Goal: Ask a question: Seek information or help from site administrators or community

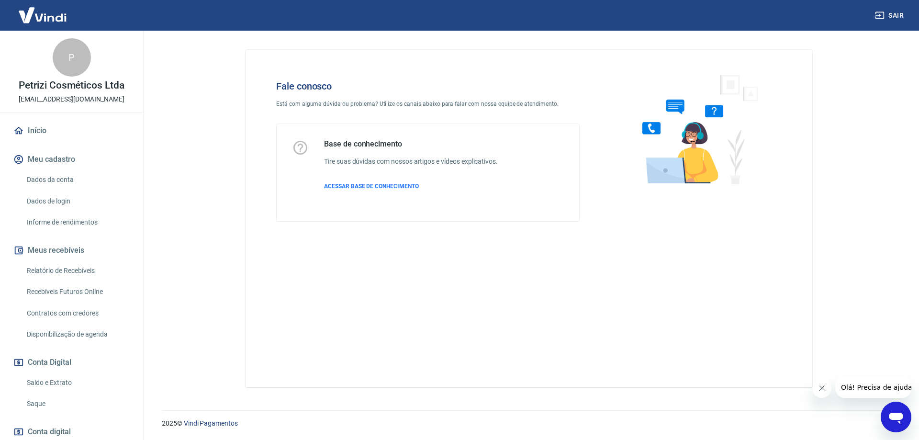
click at [894, 409] on icon "Abrir janela de mensagens" at bounding box center [896, 416] width 17 height 17
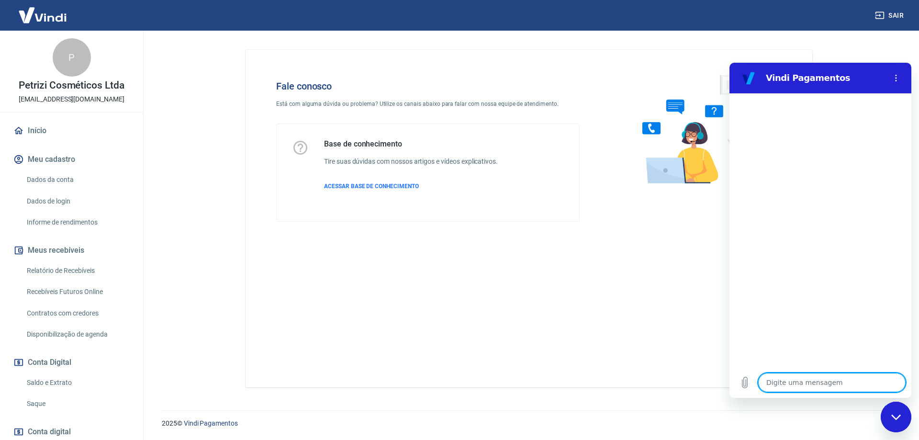
type textarea "x"
type textarea "b"
type textarea "x"
type textarea "bo"
type textarea "x"
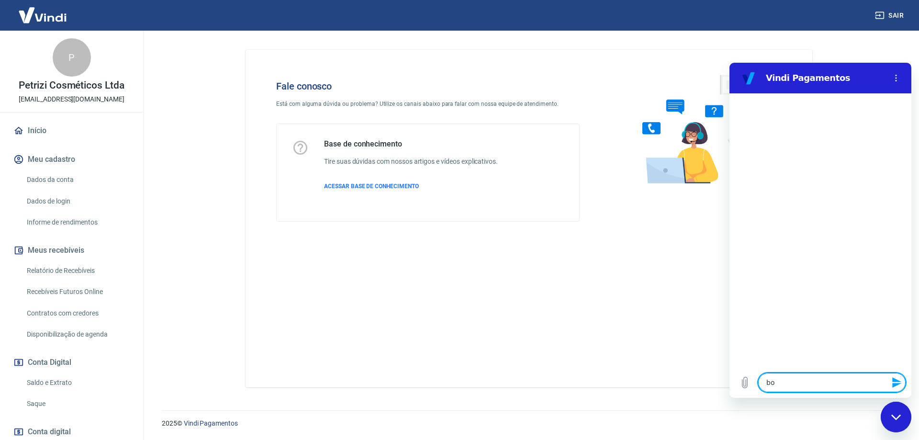
type textarea "bom"
type textarea "x"
type textarea "bom"
type textarea "x"
type textarea "bom d"
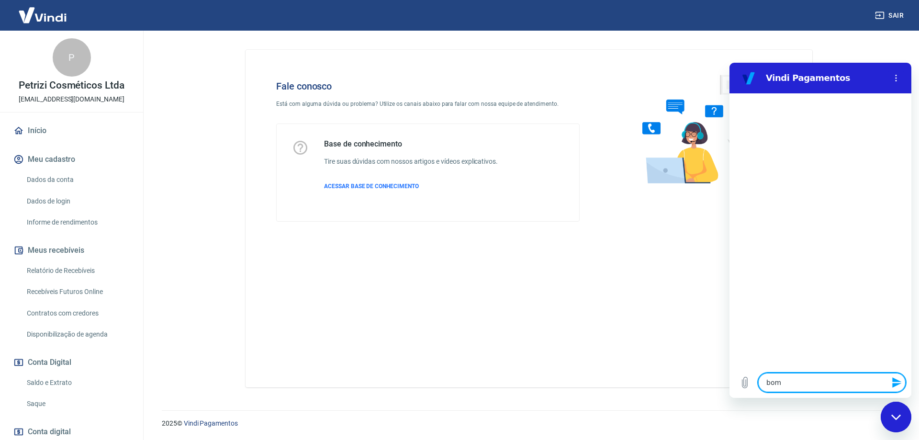
type textarea "x"
type textarea "bom di"
type textarea "x"
type textarea "bom dia"
type textarea "x"
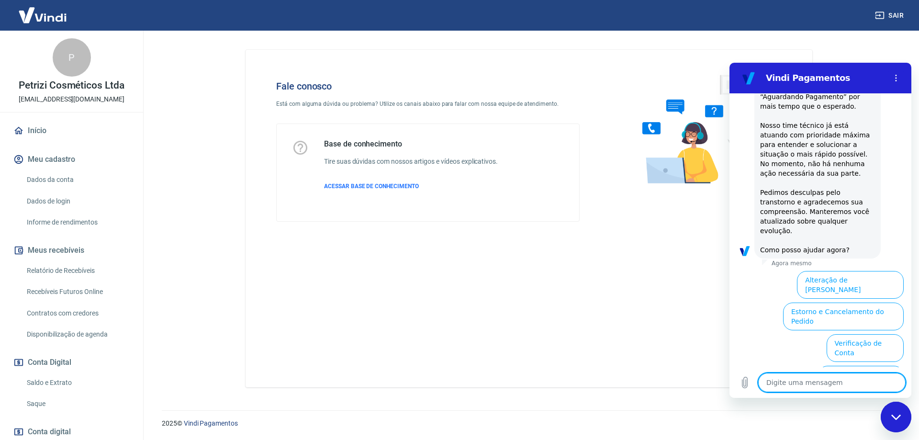
scroll to position [243, 0]
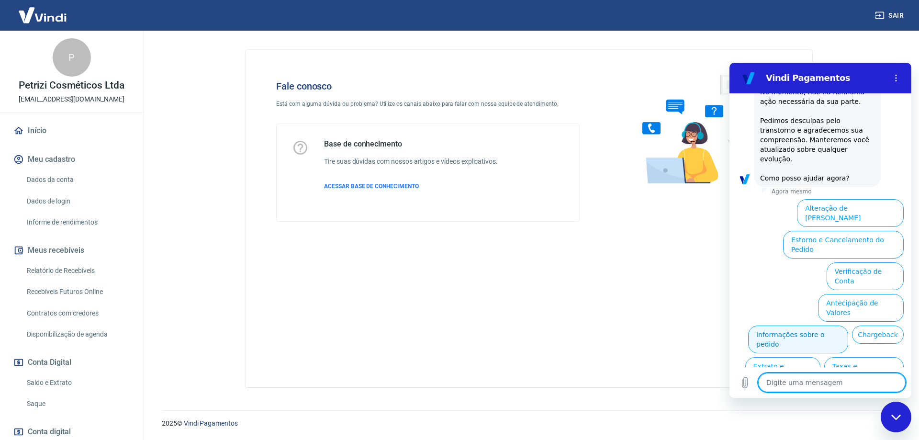
click at [843, 326] on button "Informações sobre o pedido" at bounding box center [798, 340] width 100 height 28
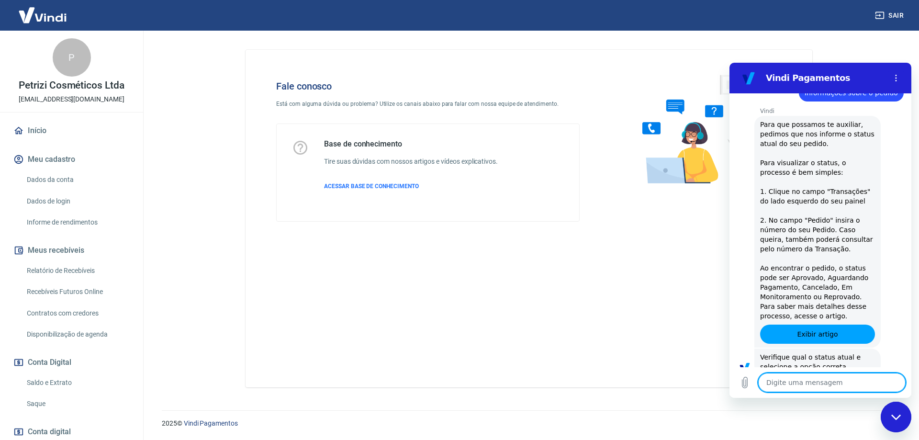
scroll to position [407, 0]
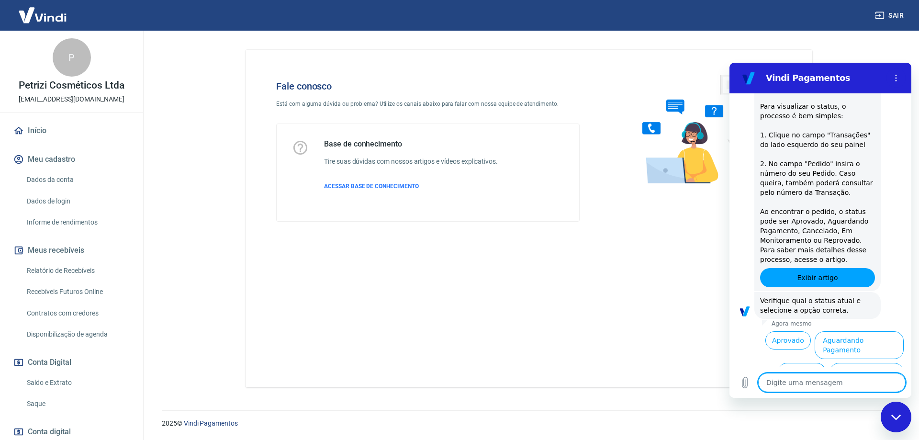
type textarea "x"
click at [790, 383] on textarea at bounding box center [831, 382] width 147 height 19
type textarea "f"
type textarea "x"
type textarea "fa"
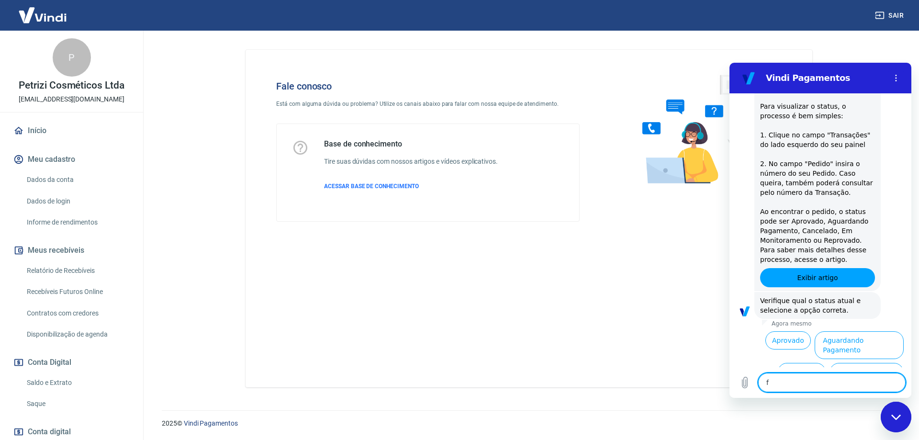
type textarea "x"
type textarea "fal"
type textarea "x"
type textarea "fala"
type textarea "x"
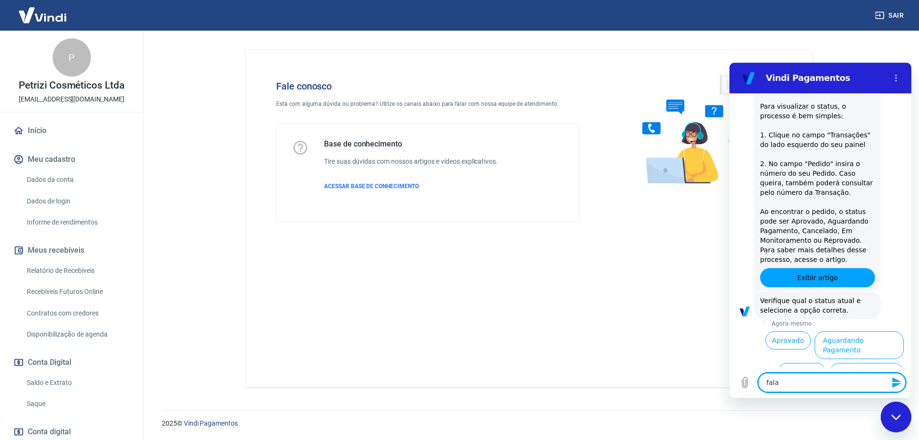
type textarea "falar"
type textarea "x"
type textarea "falar"
type textarea "x"
type textarea "falar c"
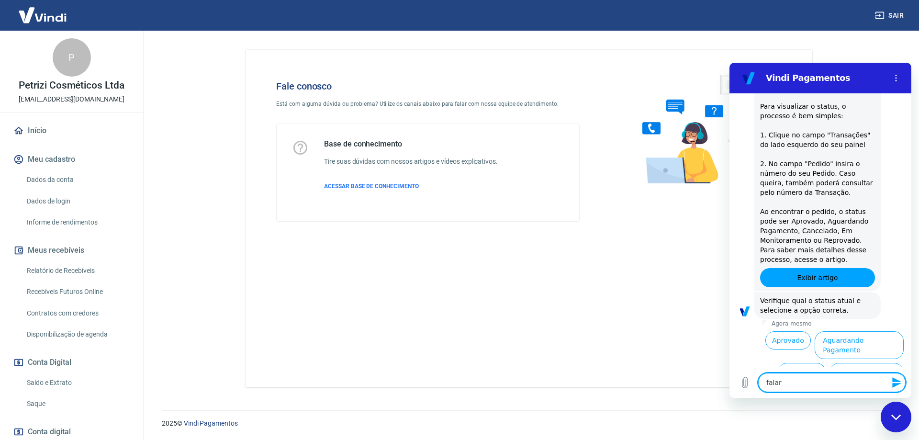
type textarea "x"
type textarea "falar co"
type textarea "x"
type textarea "falar com"
type textarea "x"
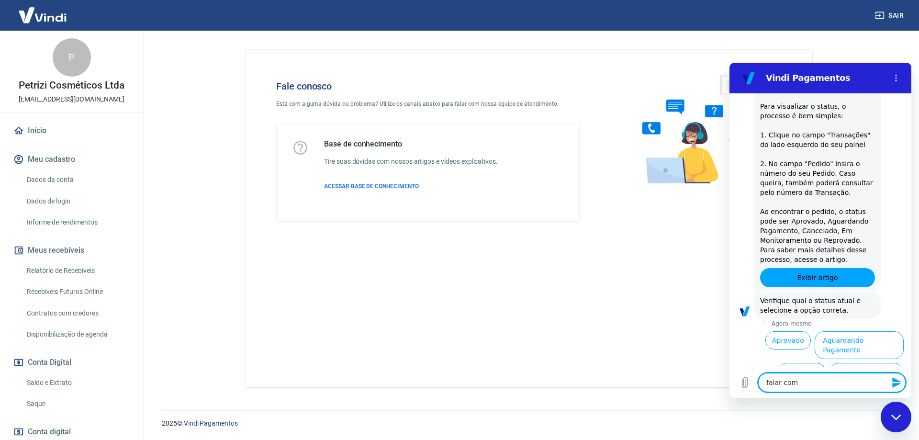
type textarea "falar com"
type textarea "x"
type textarea "falar com a"
type textarea "x"
type textarea "falar com at"
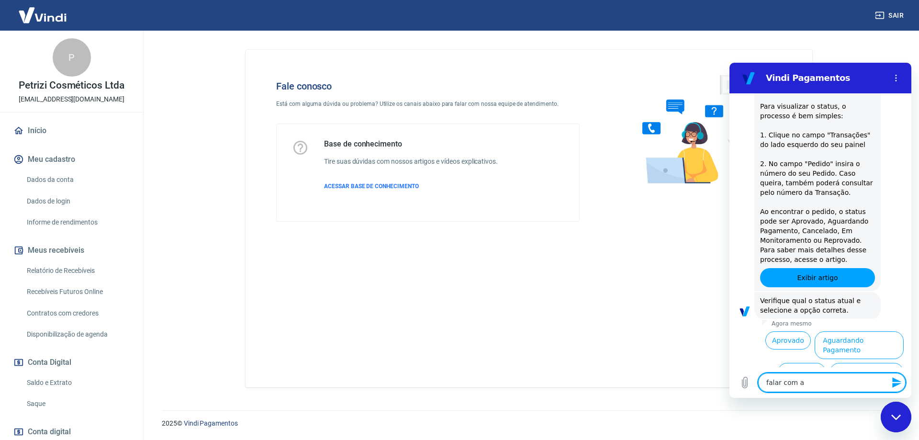
type textarea "x"
type textarea "falar com ate"
type textarea "x"
type textarea "falar com [GEOGRAPHIC_DATA]"
type textarea "x"
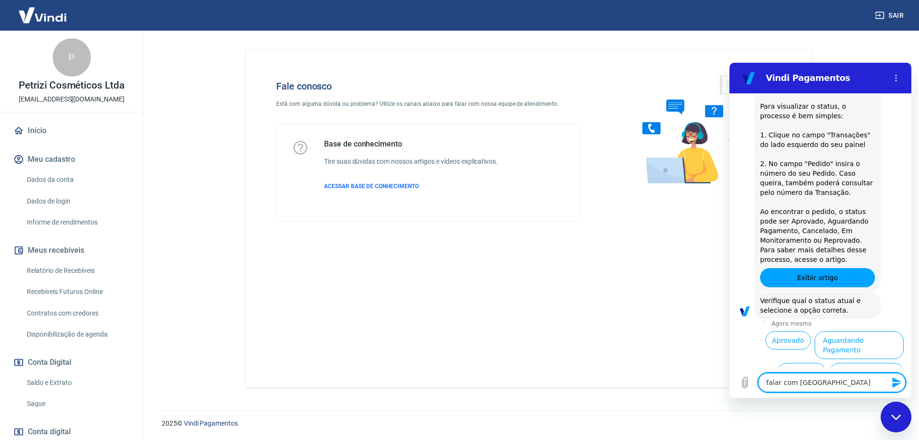
type textarea "falar com atend"
type textarea "x"
type textarea "falar com atende"
type textarea "x"
type textarea "falar com atenden"
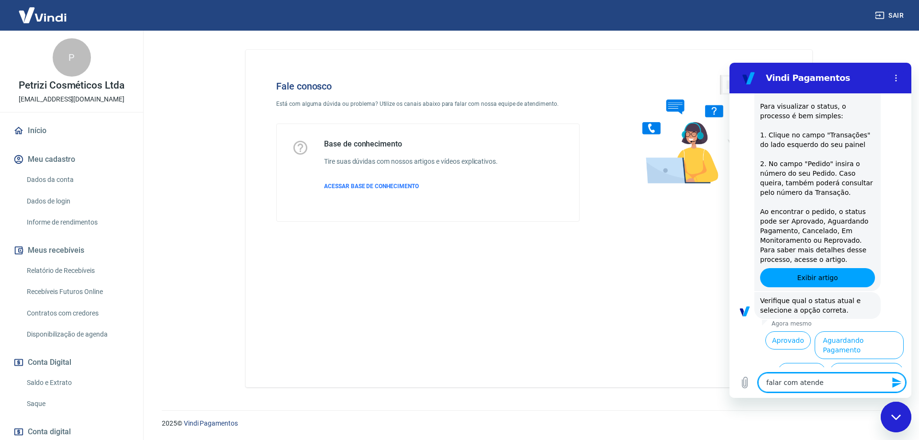
type textarea "x"
type textarea "falar com atendent"
type textarea "x"
type textarea "falar com atendente"
type textarea "x"
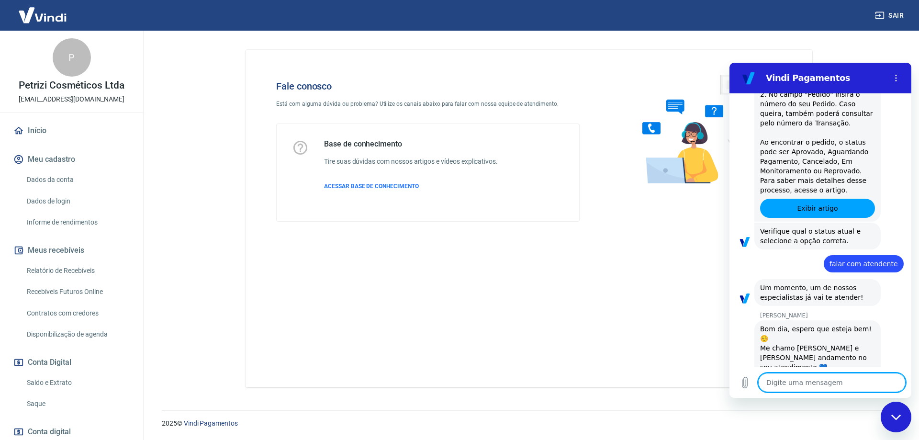
scroll to position [477, 0]
type textarea "x"
click at [791, 388] on textarea at bounding box center [831, 382] width 147 height 19
type textarea "b"
type textarea "x"
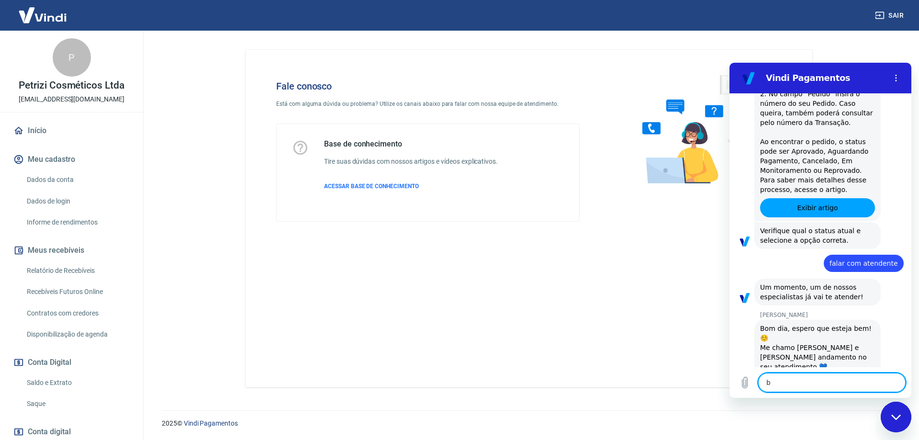
type textarea "bO"
type textarea "x"
type textarea "bOM"
type textarea "x"
type textarea "bOM"
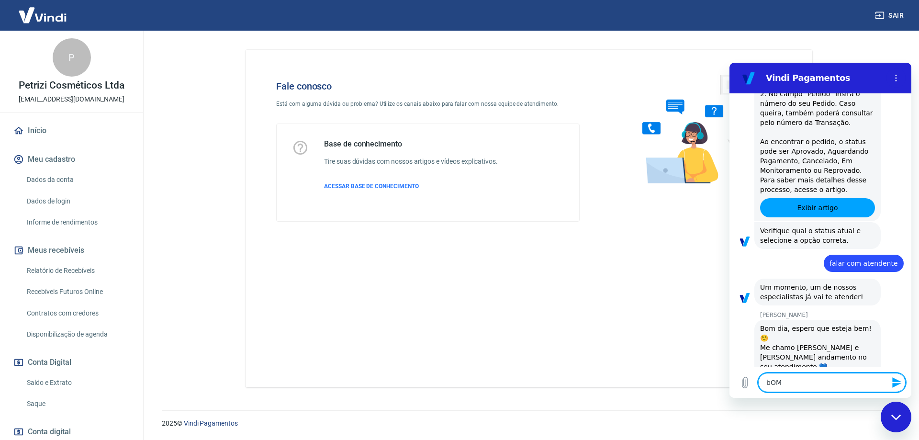
type textarea "x"
type textarea "bOM d"
type textarea "x"
type textarea "bOM dI"
type textarea "x"
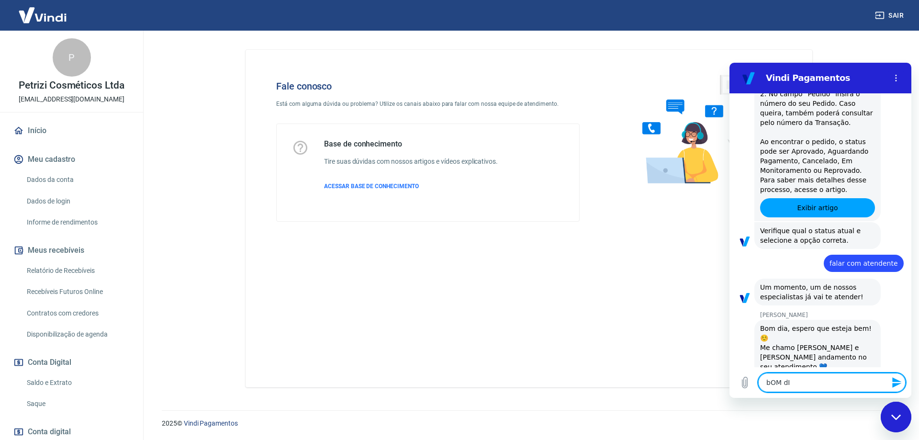
type textarea "bOM dIA"
type textarea "x"
type textarea "bOM dI"
type textarea "x"
type textarea "bOM d"
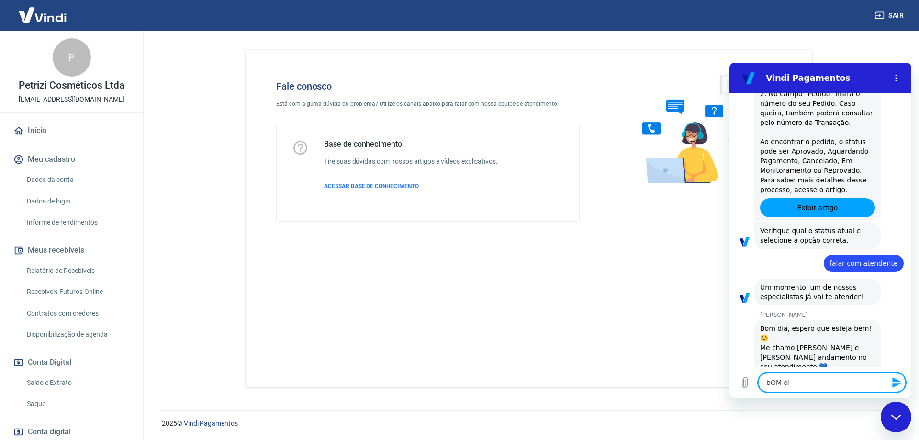
type textarea "x"
type textarea "bOM"
type textarea "x"
type textarea "bOM"
type textarea "x"
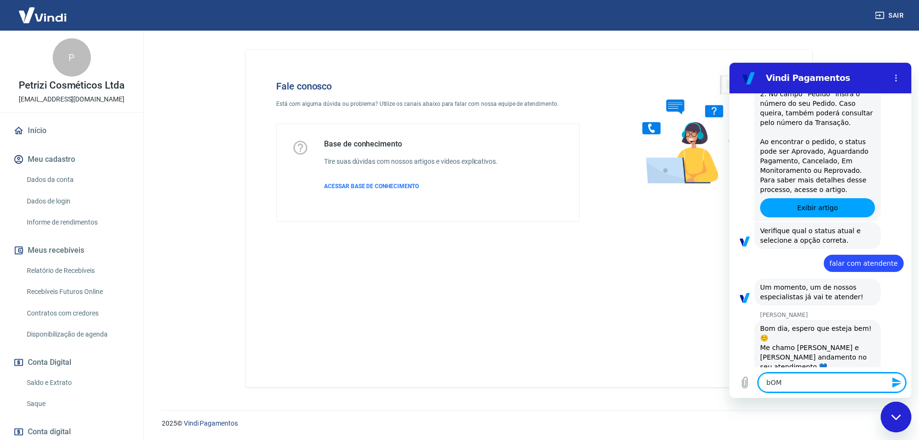
type textarea "bO"
type textarea "x"
type textarea "b"
type textarea "x"
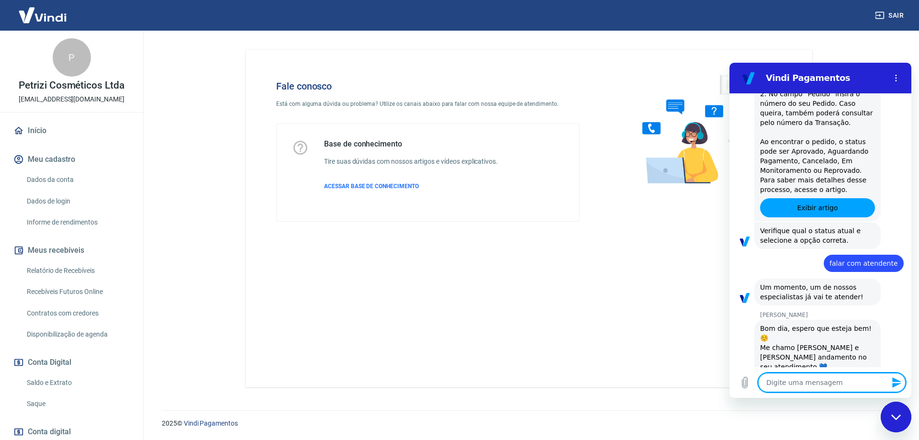
type textarea "B"
type textarea "x"
type textarea "Bo"
type textarea "x"
type textarea "Bom"
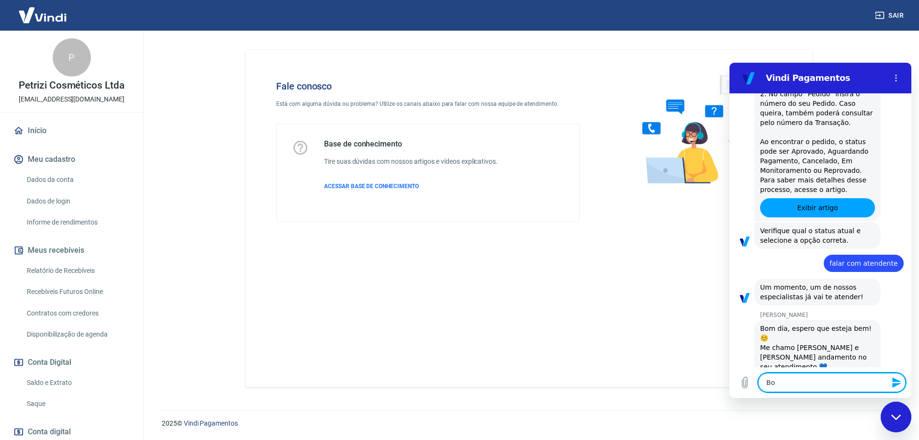
type textarea "x"
type textarea "Bom"
type textarea "x"
type textarea "Bom D"
type textarea "x"
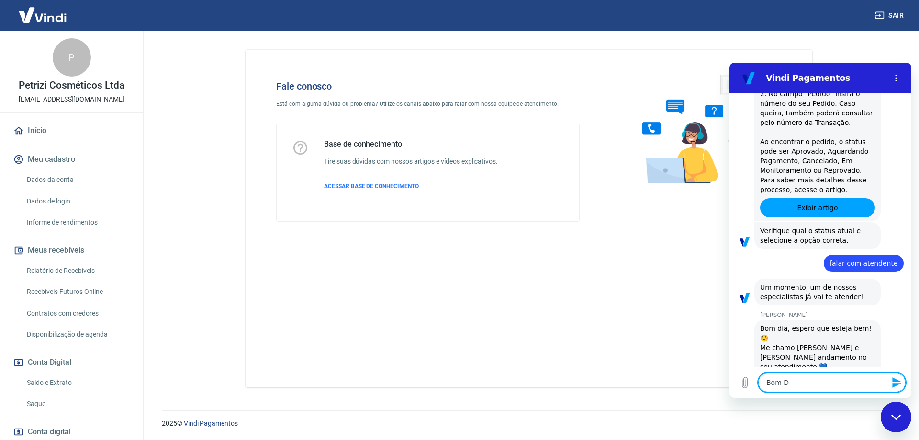
type textarea "Bom Di"
type textarea "x"
type textarea "Bom Dia"
type textarea "x"
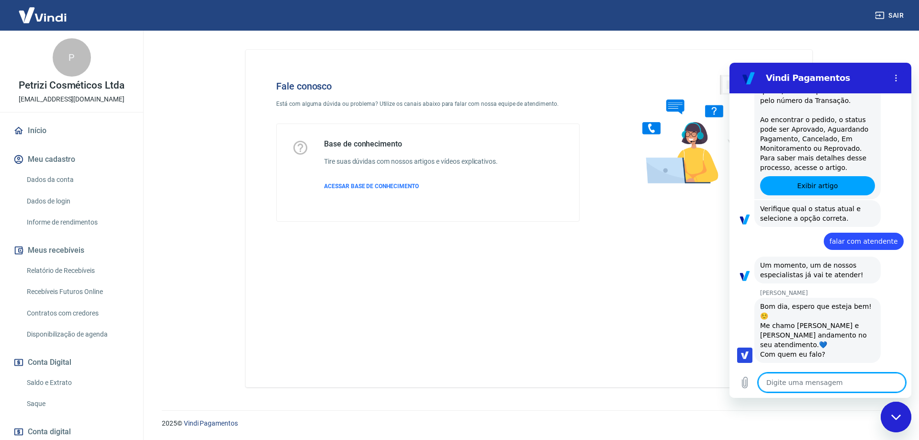
type textarea "x"
type textarea "F"
type textarea "x"
type textarea "Fl"
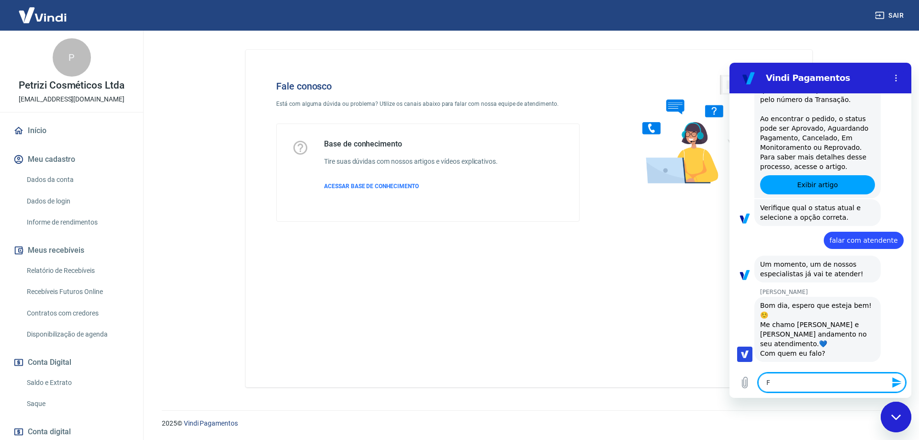
type textarea "x"
type textarea "Flá"
type textarea "x"
type textarea "Fláv"
type textarea "x"
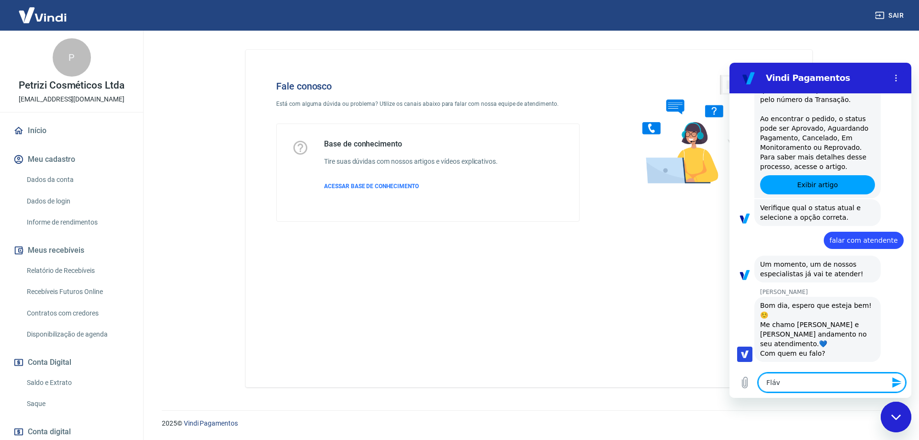
type textarea "Flávi"
type textarea "x"
type textarea "[PERSON_NAME]"
type textarea "x"
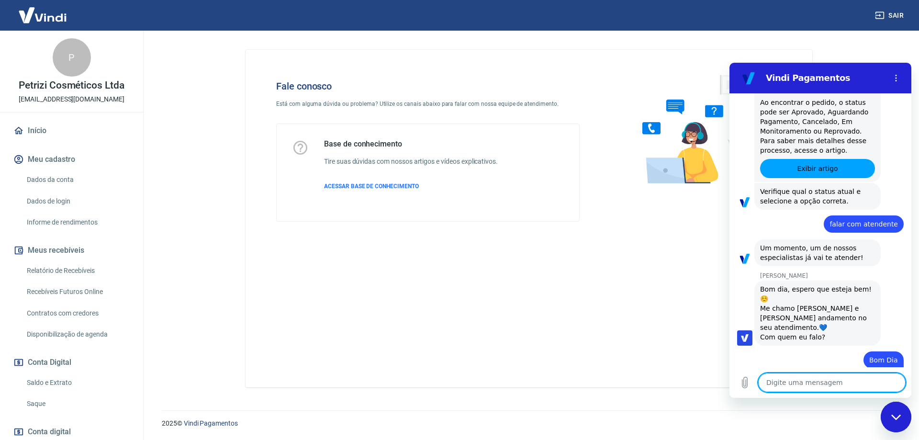
scroll to position [518, 0]
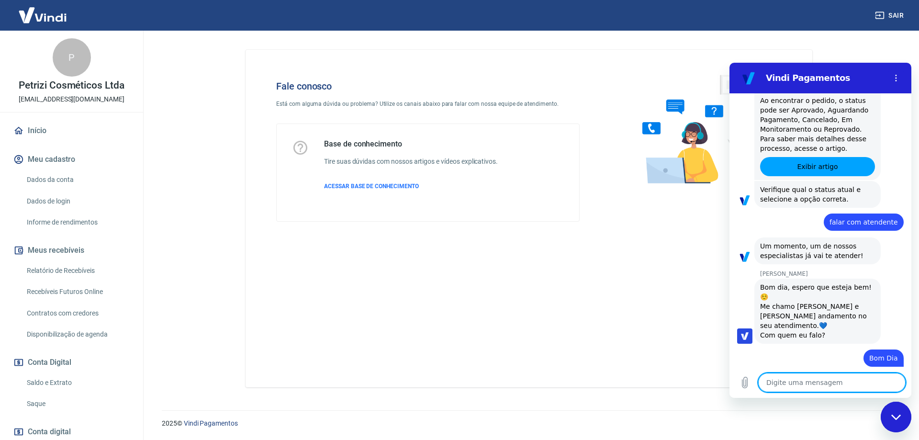
type textarea "x"
type textarea "T"
type textarea "x"
type textarea "Tr"
type textarea "x"
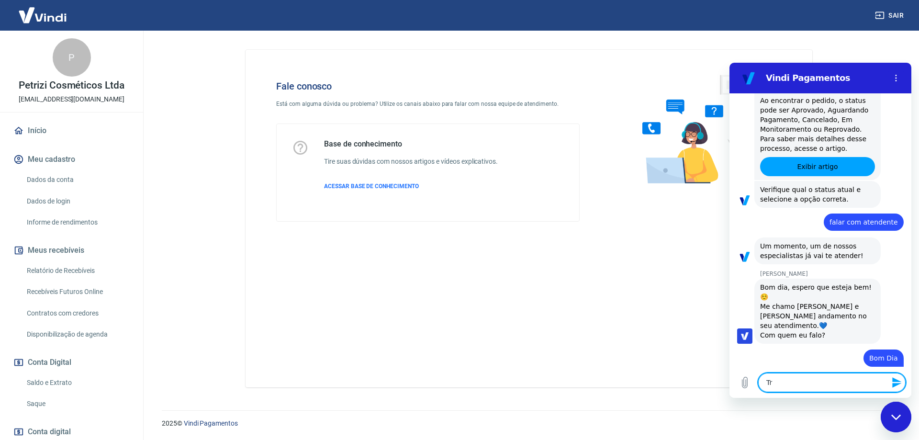
type textarea "Tra"
type textarea "x"
type textarea "Tran"
type textarea "x"
type textarea "Trans"
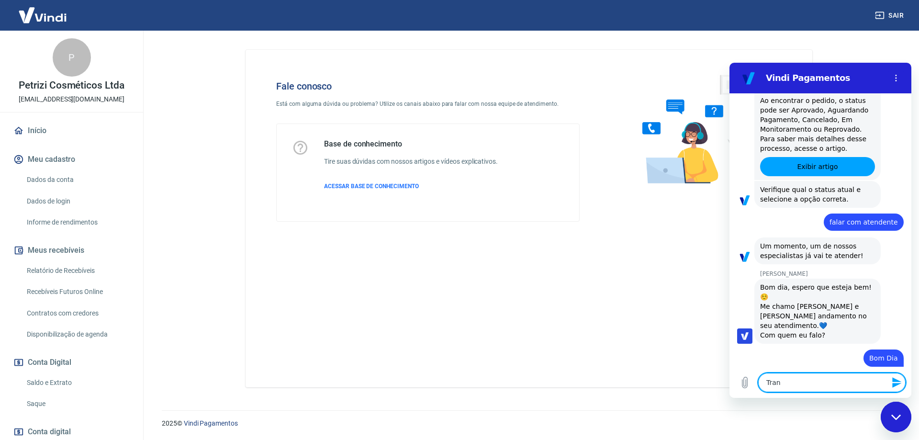
type textarea "x"
type textarea "Transa"
type textarea "x"
type textarea "Transaç"
type textarea "x"
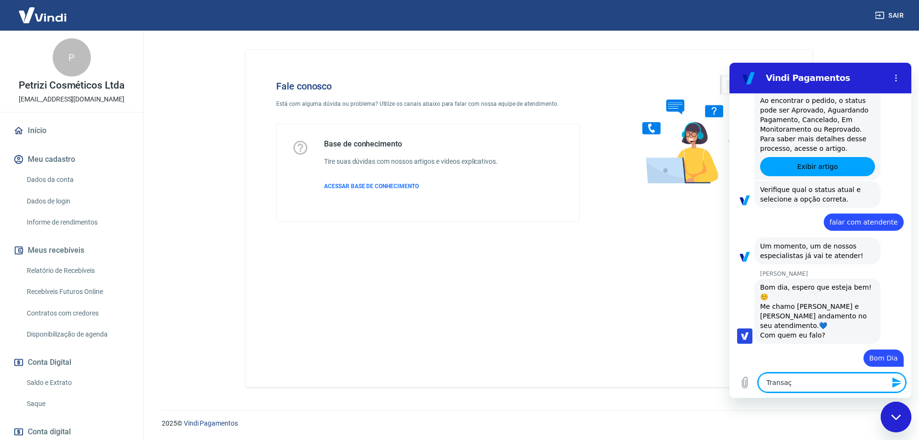
type textarea "Transaçã"
type textarea "x"
type textarea "Transação"
type textarea "x"
type textarea "Transação"
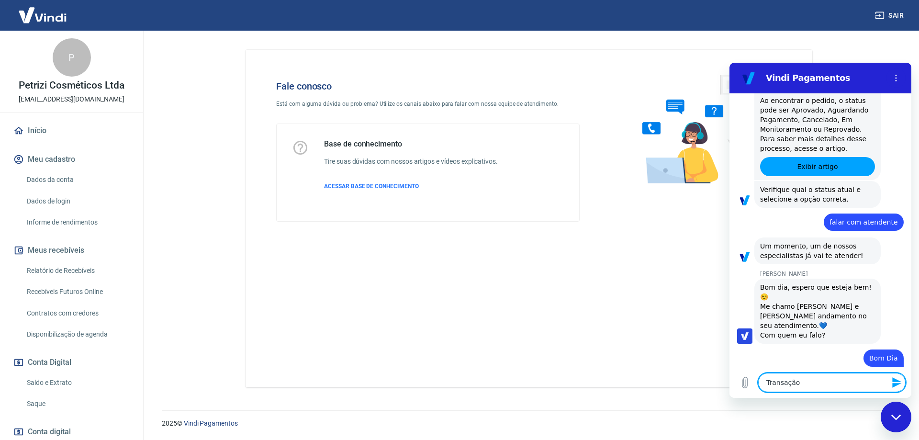
type textarea "x"
paste textarea "223807758"
type textarea "Transação 223807758"
type textarea "x"
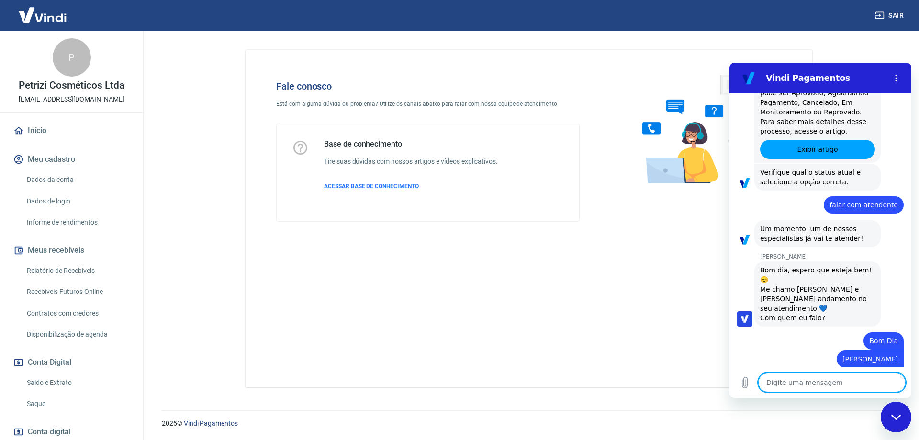
type textarea "x"
type textarea "C"
type textarea "x"
type textarea "Cl"
type textarea "x"
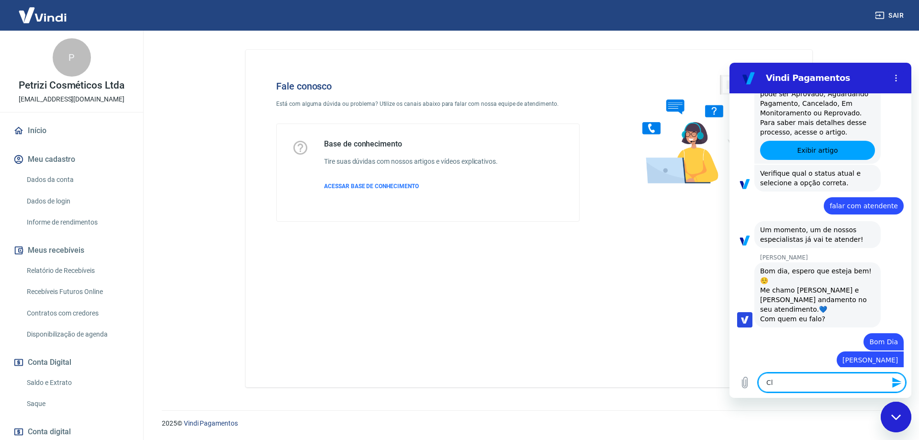
type textarea "Cli"
type textarea "x"
type textarea "Clie"
type textarea "x"
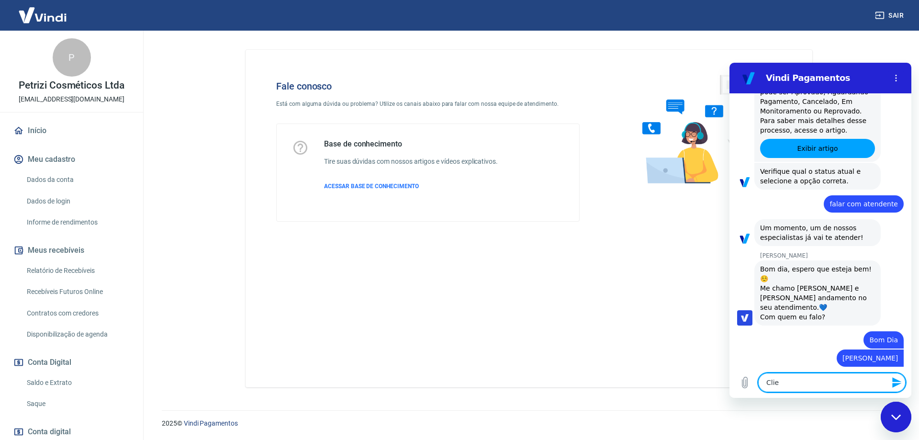
type textarea "Clien"
type textarea "x"
type textarea "Client"
type textarea "x"
type textarea "Cliente"
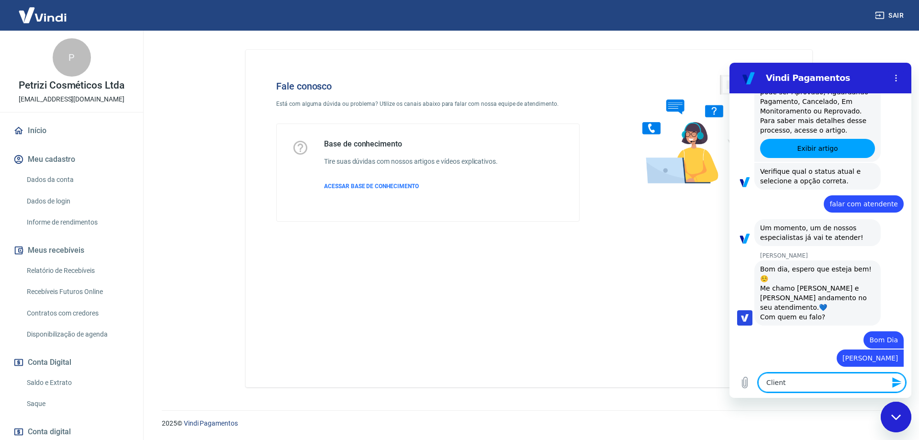
type textarea "x"
type textarea "Cliente"
type textarea "x"
type textarea "Cliente a"
type textarea "x"
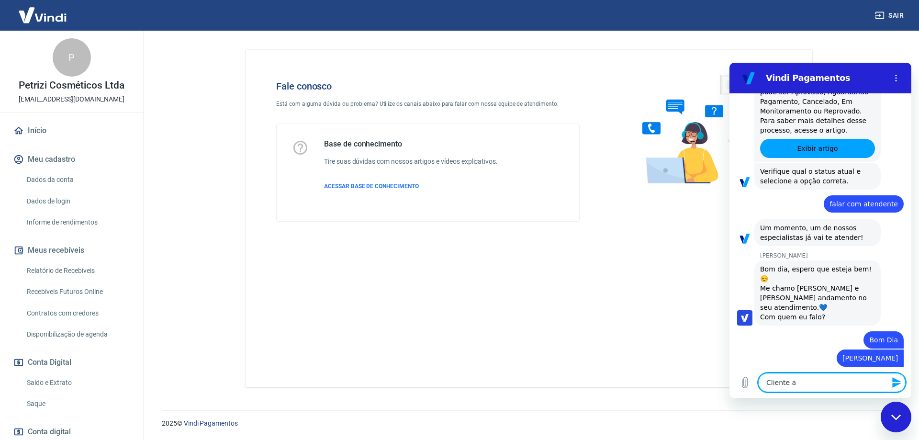
type textarea "Cliente al"
type textarea "x"
type textarea "Cliente ale"
type textarea "x"
type textarea "Cliente aleg"
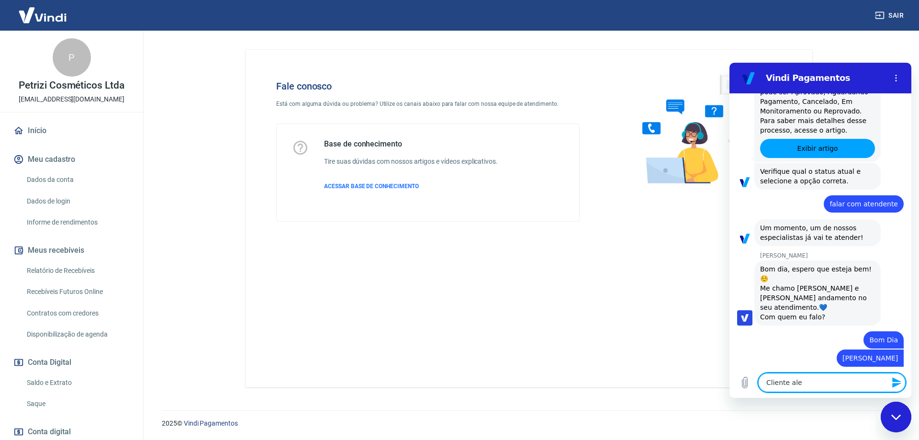
type textarea "x"
type textarea "Cliente alega"
type textarea "x"
type textarea "Cliente alega"
type textarea "x"
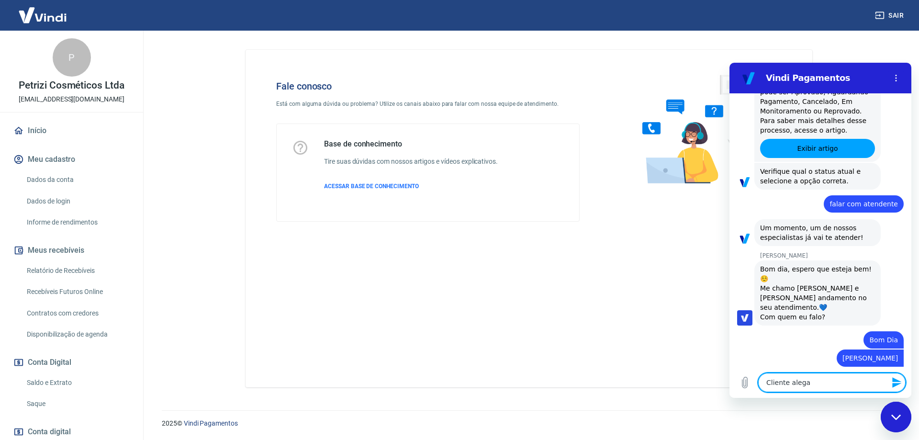
type textarea "Cliente alega q"
type textarea "x"
type textarea "Cliente alega qu"
type textarea "x"
type textarea "Cliente alega que"
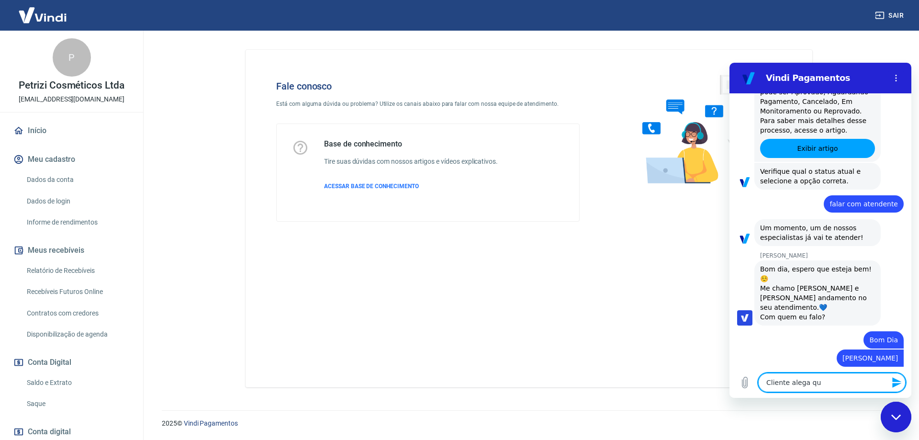
type textarea "x"
type textarea "Cliente alega que"
type textarea "x"
type textarea "Cliente alega que h"
type textarea "x"
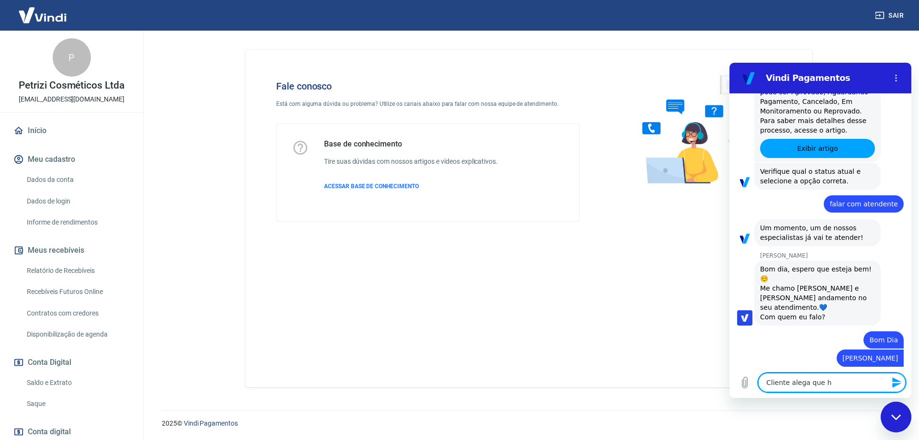
type textarea "Cliente alega que ho"
type textarea "x"
type textarea "Cliente alega que hou"
type textarea "x"
type textarea "Cliente alega que houv"
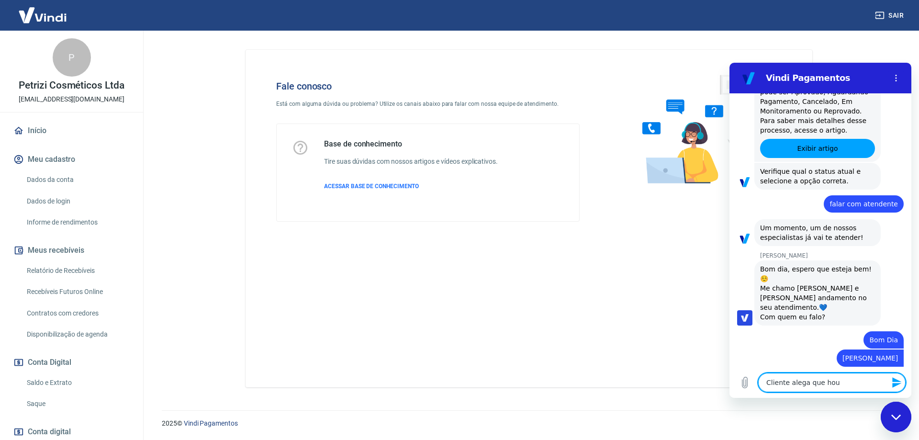
type textarea "x"
type textarea "Cliente alega que houve"
type textarea "x"
type textarea "Cliente alega que houve"
type textarea "x"
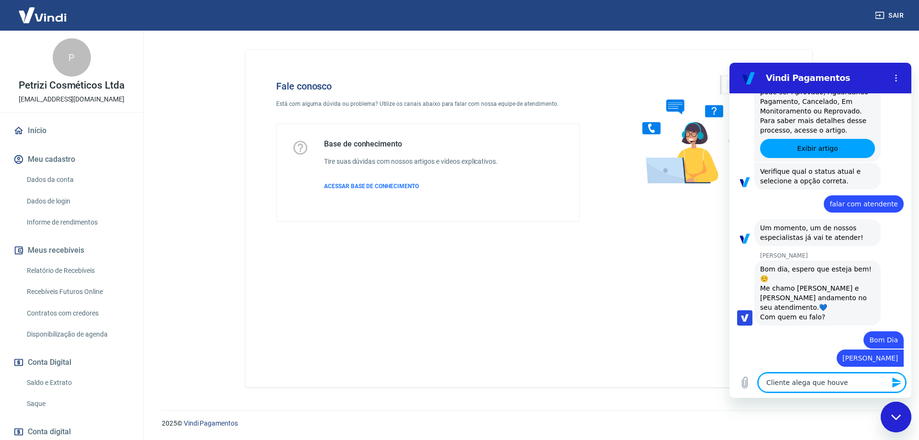
type textarea "Cliente alega que houve a"
type textarea "x"
type textarea "Cliente alega que houve a"
type textarea "x"
type textarea "Cliente alega que houve a c"
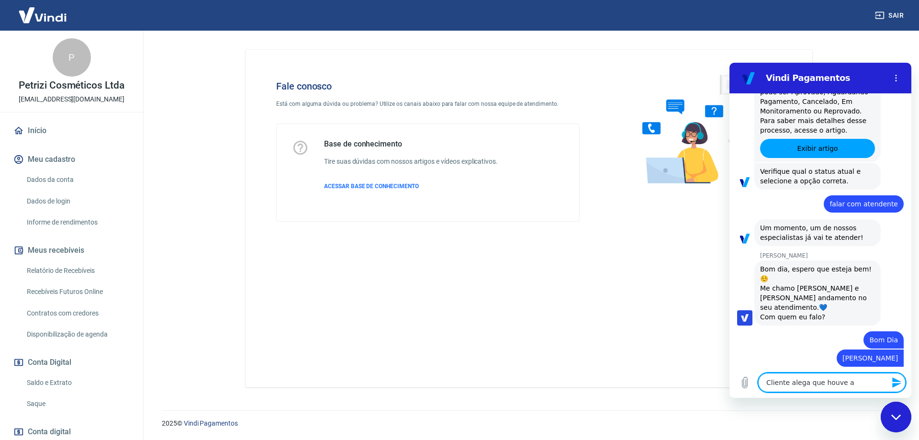
type textarea "x"
type textarea "Cliente alega que houve a co"
type textarea "x"
type textarea "Cliente alega que houve a cob"
type textarea "x"
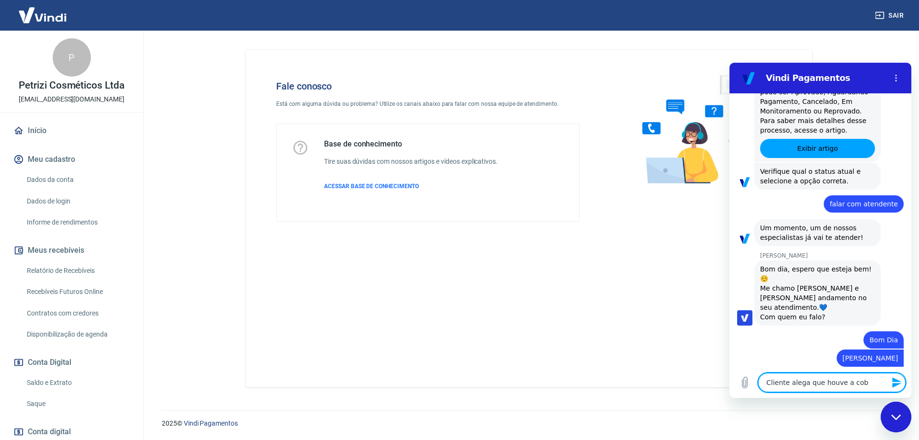
type textarea "Cliente alega que houve a cobr"
type textarea "x"
type textarea "Cliente alega que houve a cobra"
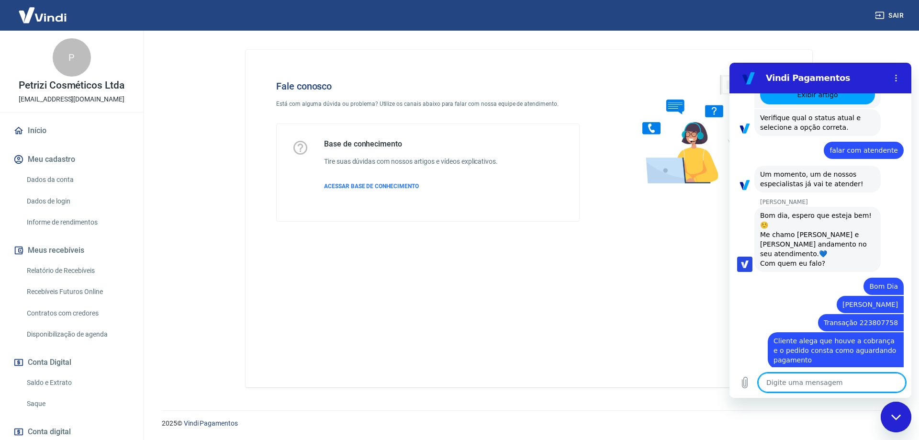
scroll to position [592, 0]
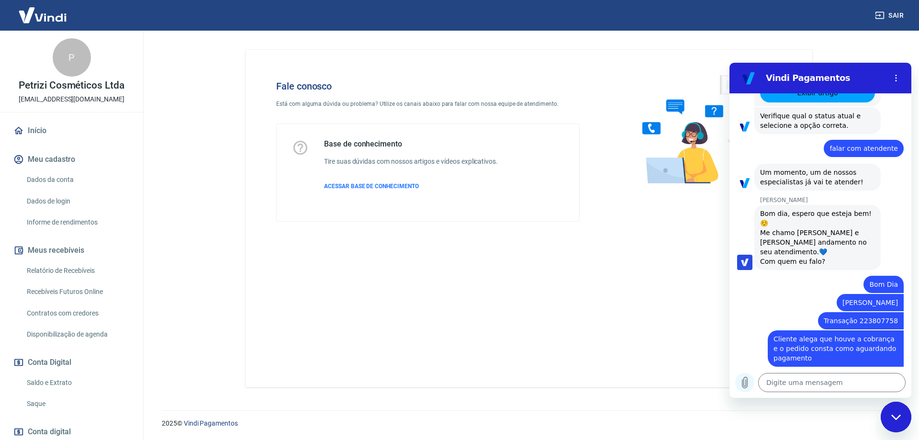
click at [747, 377] on icon "Carregar arquivo" at bounding box center [744, 382] width 11 height 11
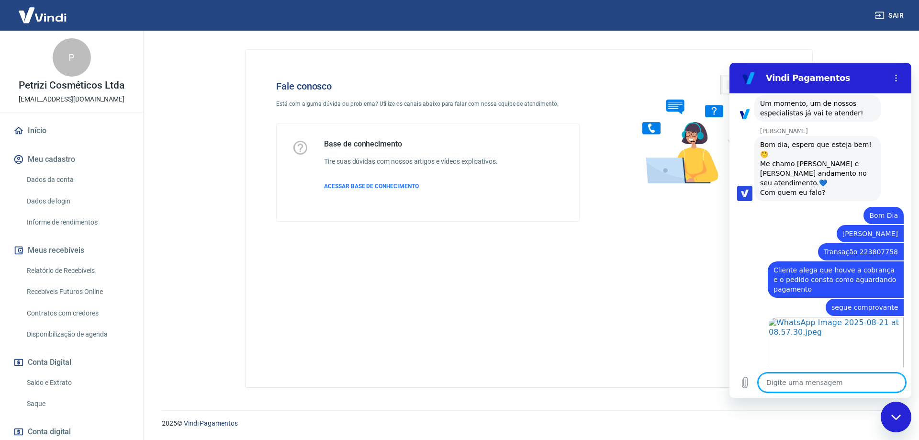
scroll to position [663, 0]
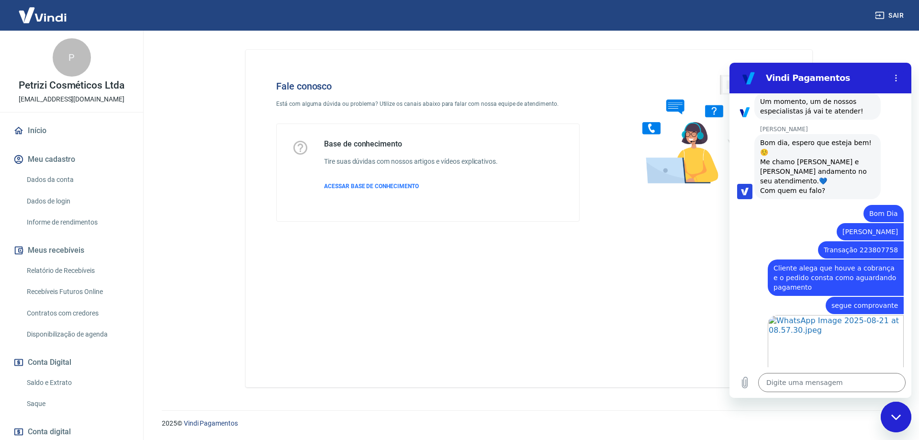
click at [891, 420] on icon "Fechar janela de mensagens" at bounding box center [896, 417] width 10 height 6
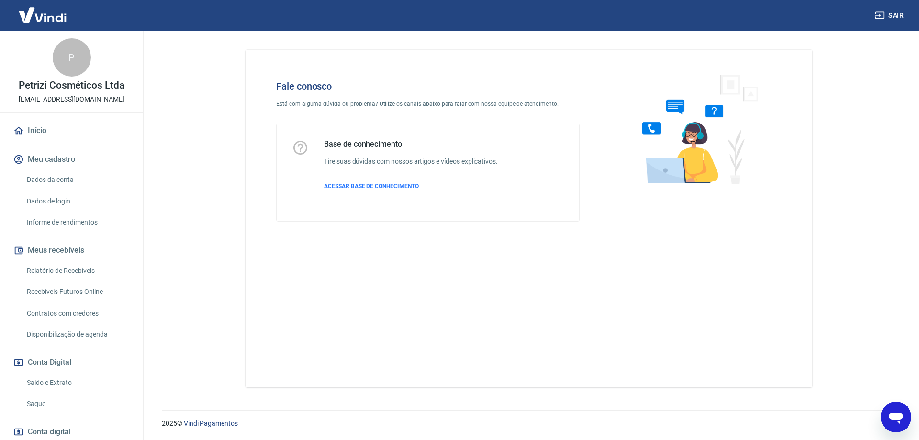
click at [888, 415] on icon "Abrir janela de mensagens" at bounding box center [896, 416] width 17 height 17
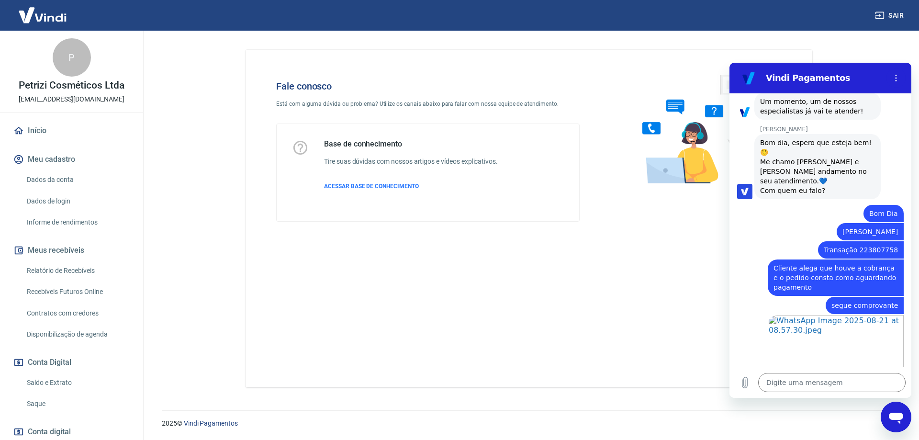
scroll to position [0, 0]
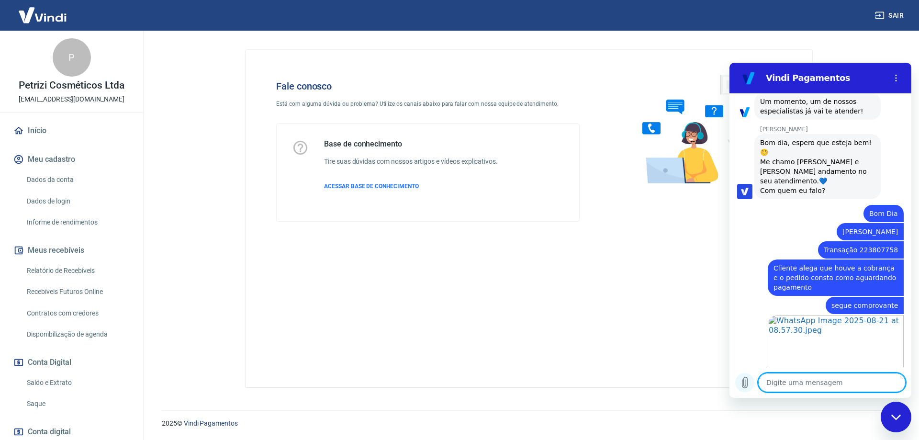
click at [741, 381] on icon "Carregar arquivo" at bounding box center [744, 382] width 11 height 11
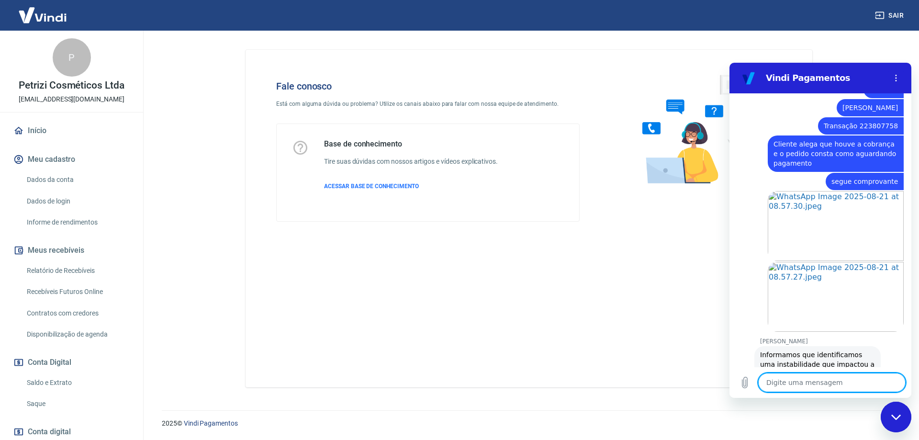
scroll to position [732, 0]
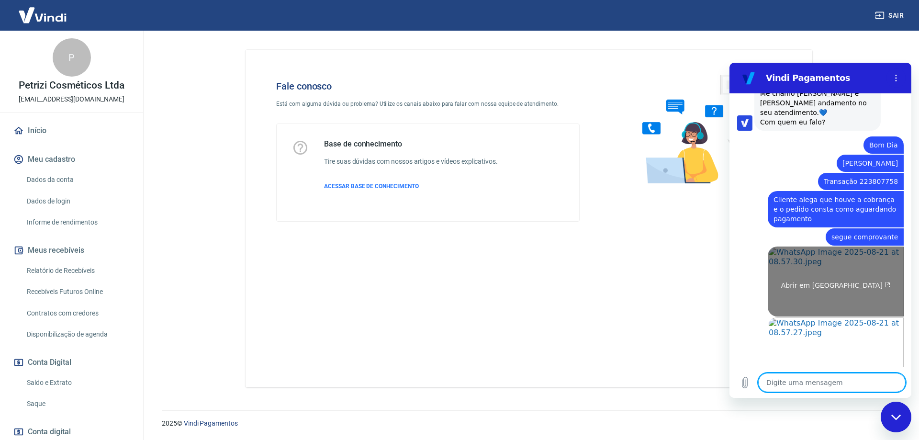
click at [807, 249] on link "Abrir em [GEOGRAPHIC_DATA]" at bounding box center [836, 282] width 136 height 70
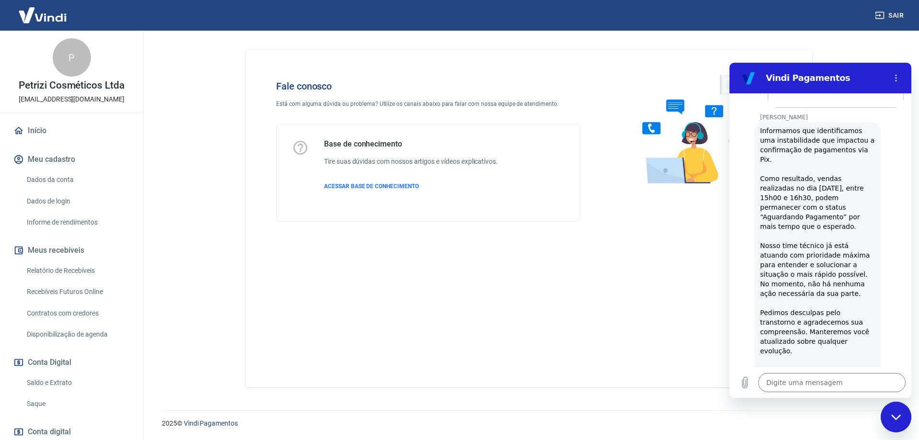
scroll to position [1051, 0]
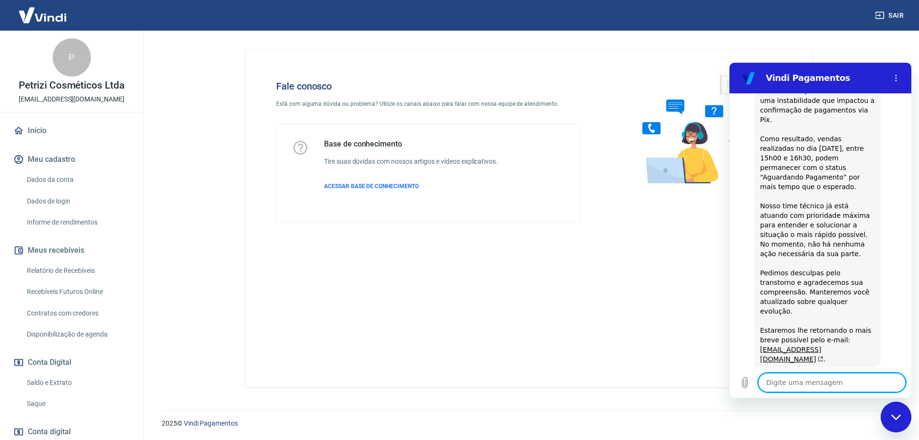
click at [799, 384] on textarea at bounding box center [831, 382] width 147 height 19
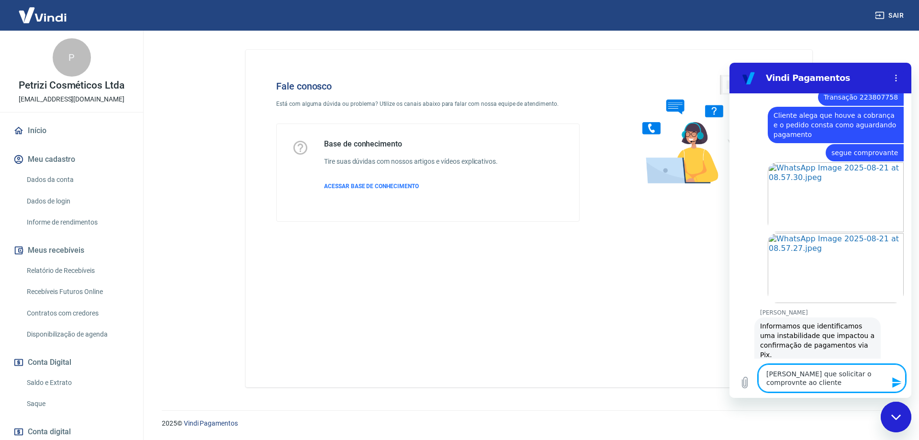
scroll to position [763, 0]
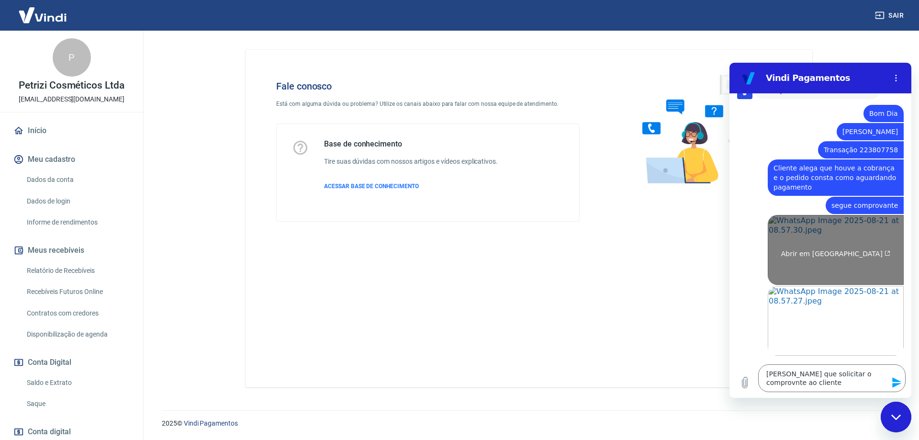
click at [813, 215] on link "Abrir em [GEOGRAPHIC_DATA]" at bounding box center [836, 250] width 136 height 70
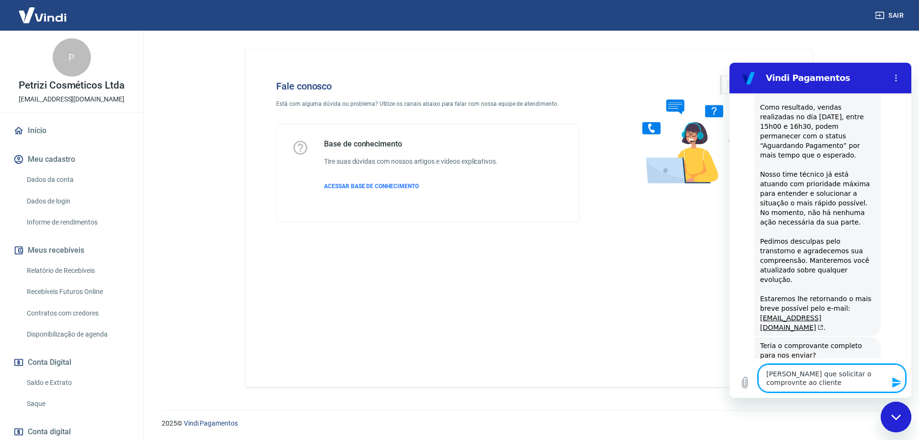
drag, startPoint x: 802, startPoint y: 383, endPoint x: 766, endPoint y: 373, distance: 36.8
click at [766, 373] on textarea "[PERSON_NAME] que solicitar o comprovnte ao cliente" at bounding box center [831, 378] width 147 height 28
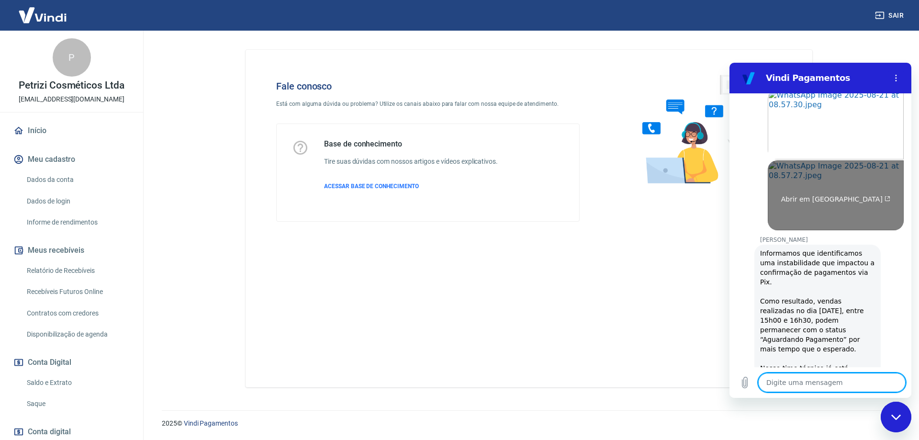
scroll to position [779, 0]
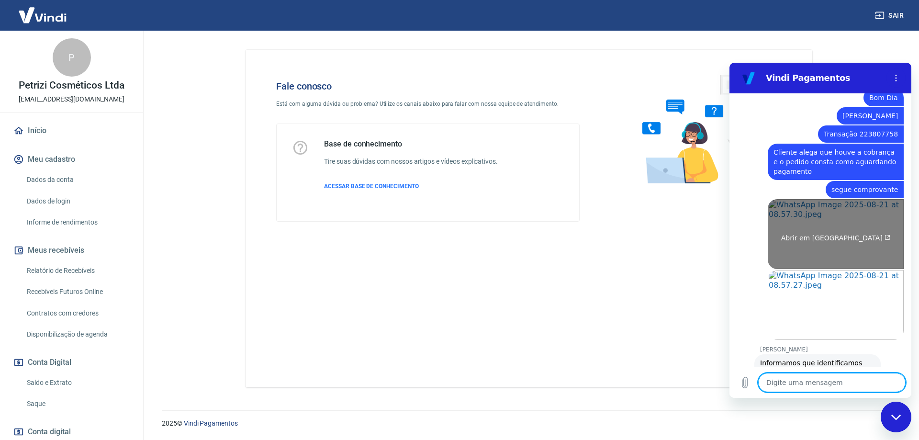
click at [837, 223] on link "Abrir em [GEOGRAPHIC_DATA]" at bounding box center [836, 234] width 136 height 70
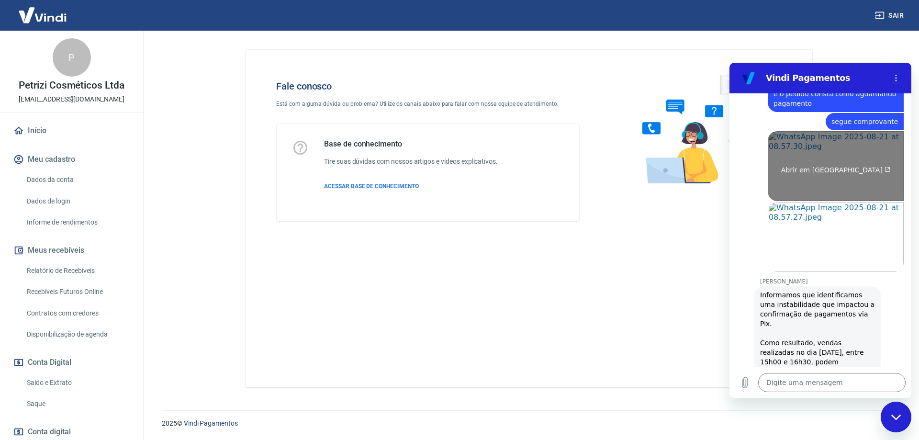
scroll to position [843, 0]
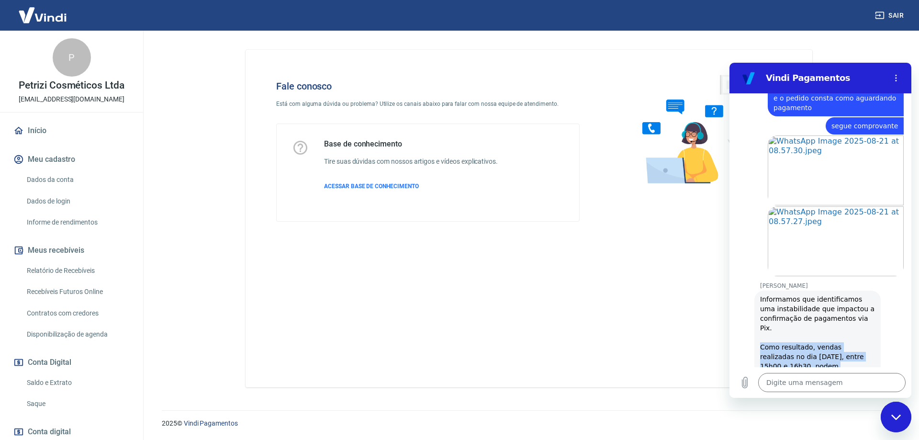
drag, startPoint x: 760, startPoint y: 310, endPoint x: 793, endPoint y: 331, distance: 38.5
click at [793, 331] on div "Informamos que identificamos uma instabilidade que impactou a confirmação de pa…" at bounding box center [817, 433] width 115 height 278
click at [828, 319] on div "Informamos que identificamos uma instabilidade que impactou a confirmação de pa…" at bounding box center [817, 433] width 115 height 278
drag, startPoint x: 811, startPoint y: 307, endPoint x: 1447, endPoint y: 432, distance: 648.3
click at [857, 347] on div "Informamos que identificamos uma instabilidade que impactou a confirmação de pa…" at bounding box center [817, 433] width 115 height 278
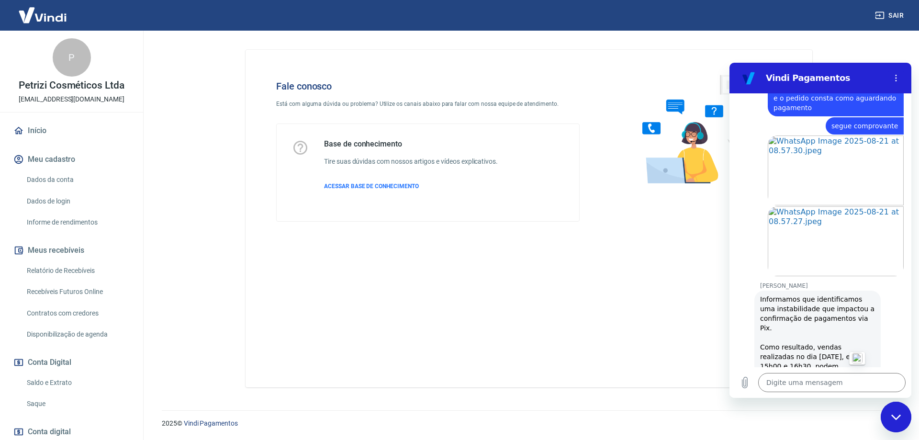
copy div "vendas realizadas no dia [DATE], entre 15h00 e 16h30, podem permanecer com o st…"
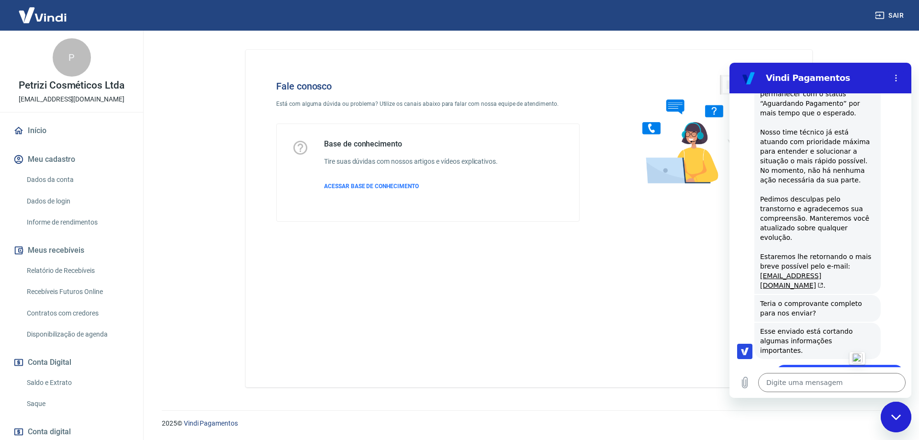
scroll to position [1162, 0]
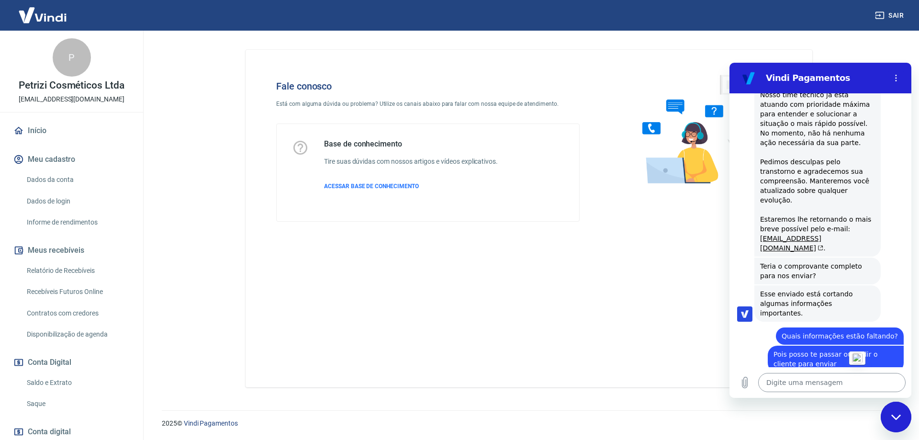
click at [807, 380] on textarea at bounding box center [831, 382] width 147 height 19
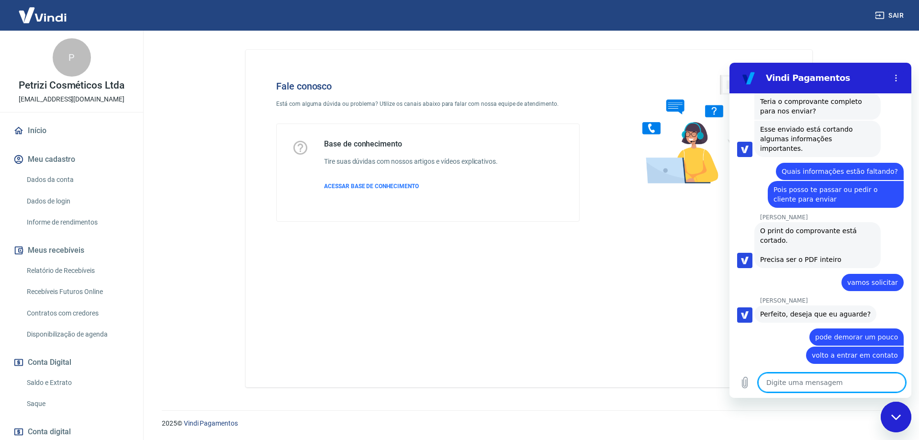
scroll to position [1380, 0]
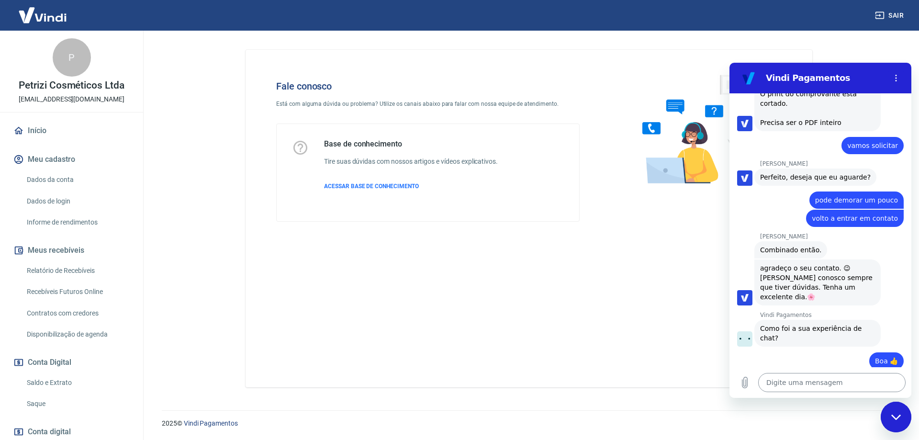
scroll to position [1463, 0]
click at [870, 439] on span "Enviar" at bounding box center [877, 444] width 21 height 11
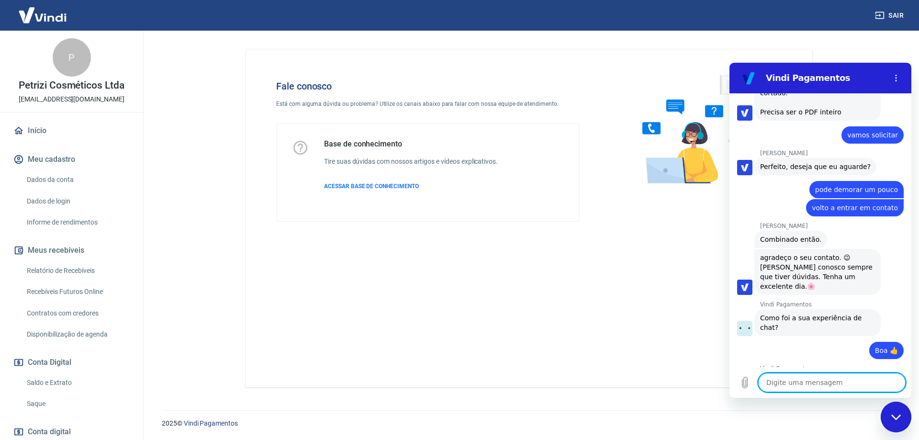
click at [817, 381] on textarea at bounding box center [831, 382] width 147 height 19
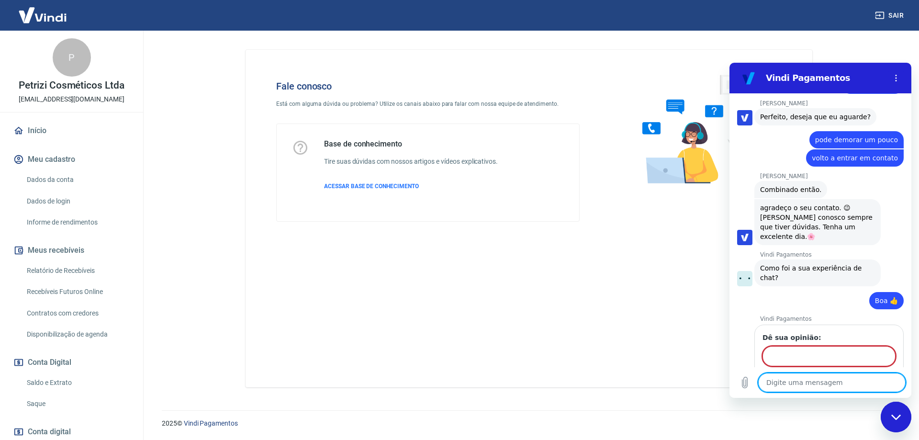
scroll to position [1526, 0]
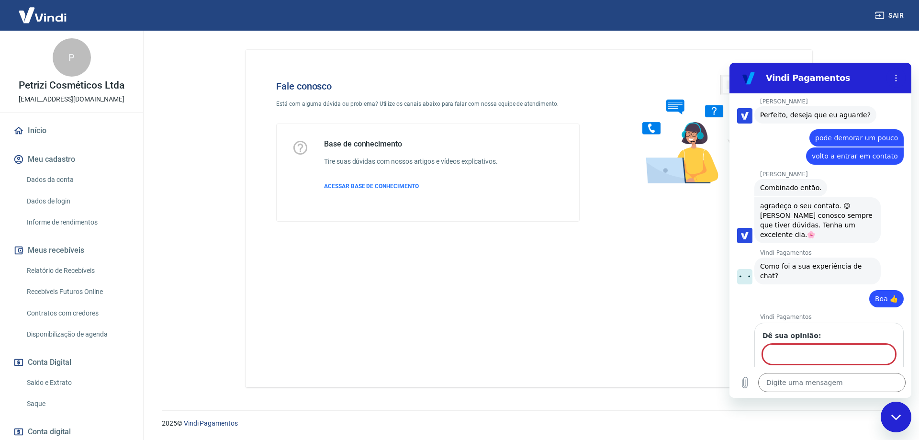
click at [799, 344] on input "Dê sua opinião:" at bounding box center [829, 354] width 133 height 20
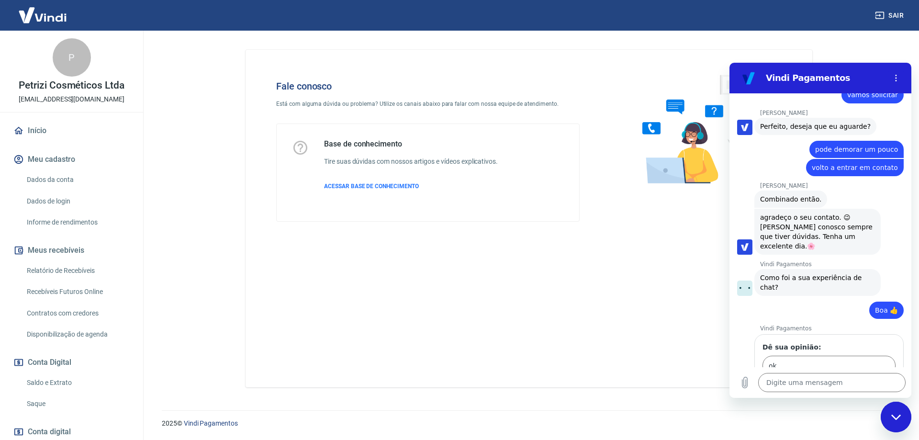
click at [858, 383] on button "Enviar" at bounding box center [876, 392] width 37 height 19
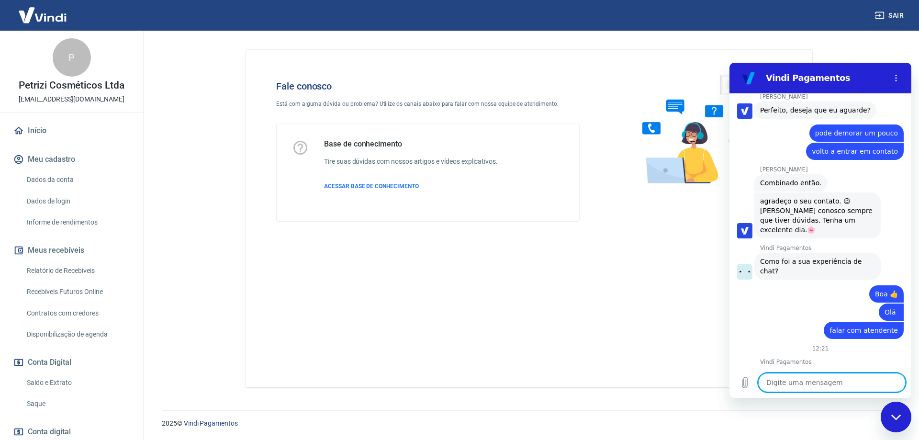
scroll to position [1533, 0]
click at [792, 387] on textarea at bounding box center [831, 382] width 147 height 19
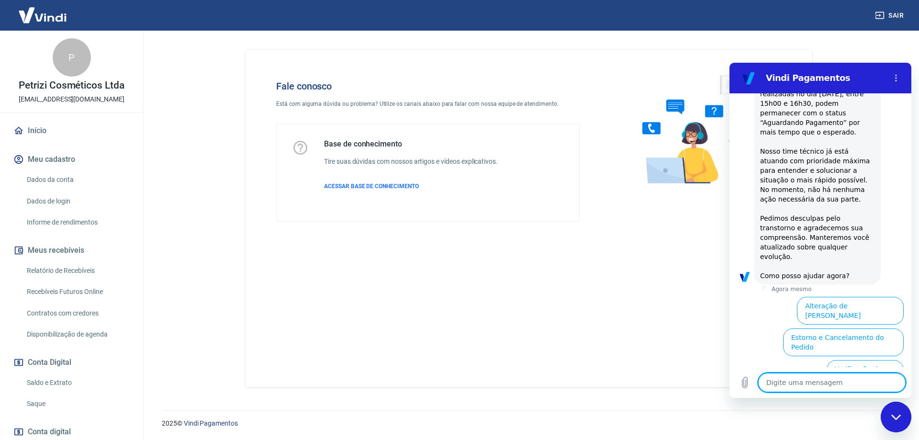
scroll to position [2025, 0]
click at [844, 421] on button "Informações sobre o pedido" at bounding box center [798, 435] width 100 height 28
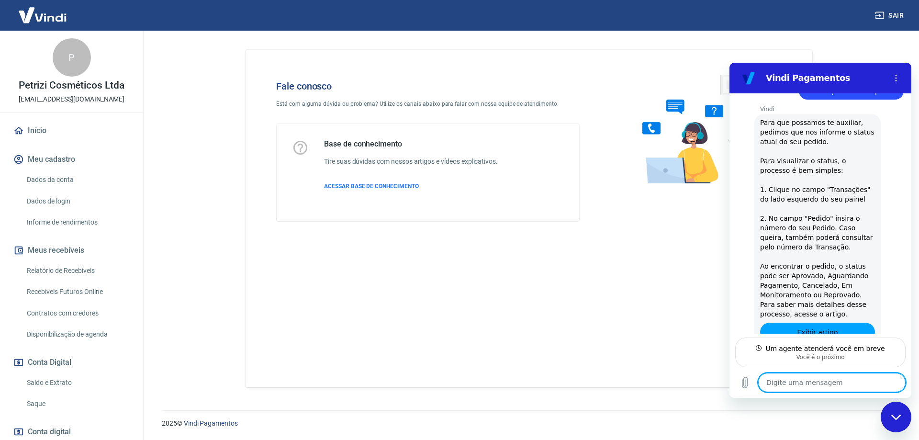
scroll to position [2221, 0]
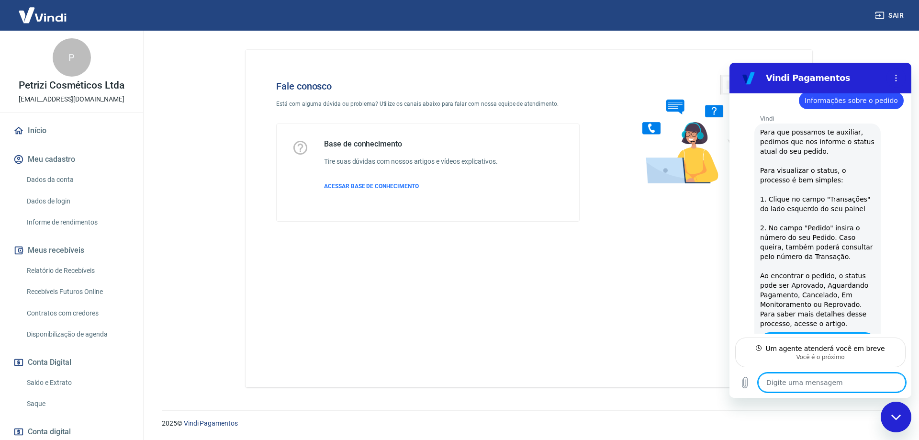
click at [788, 379] on textarea at bounding box center [831, 382] width 147 height 19
paste textarea "223807758"
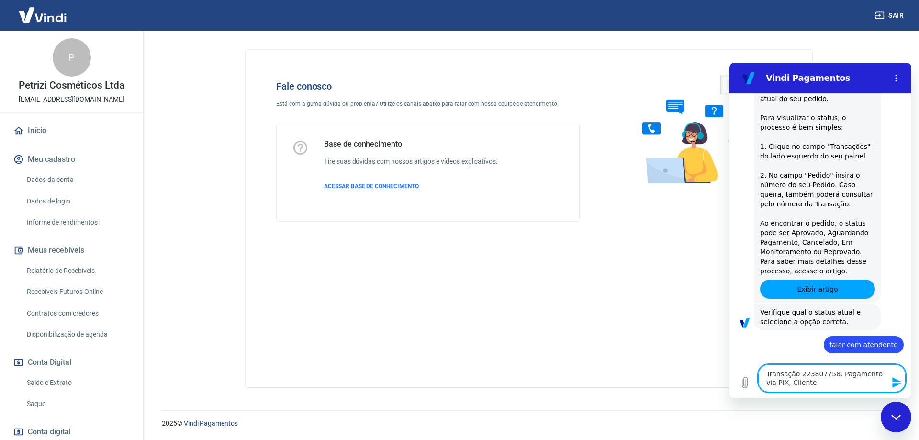
scroll to position [2276, 0]
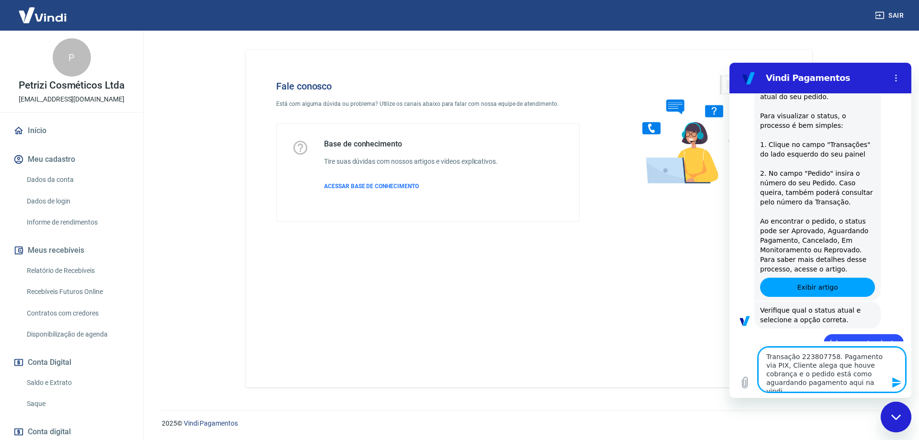
click at [769, 355] on textarea "Transação 223807758. Pagamento via PIX, Cliente alega que houve cobrança e o pe…" at bounding box center [831, 369] width 147 height 45
click at [902, 383] on icon "Enviar mensagem" at bounding box center [896, 382] width 11 height 11
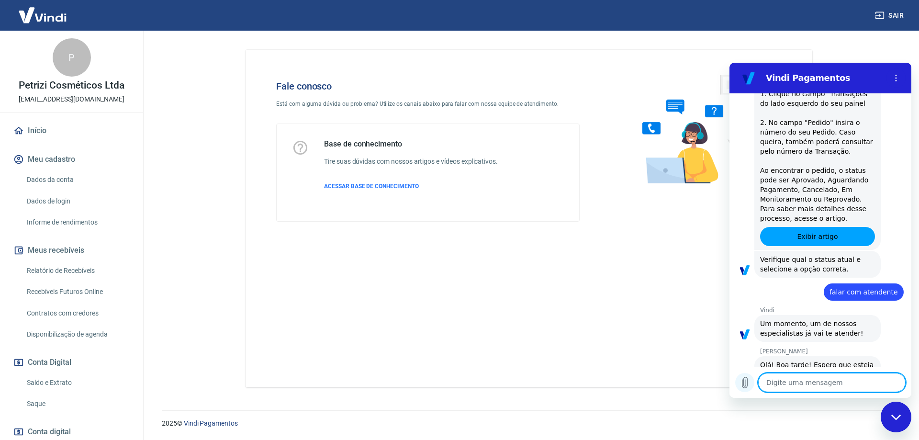
scroll to position [2328, 0]
click at [746, 383] on icon "Carregar arquivo" at bounding box center [745, 382] width 5 height 11
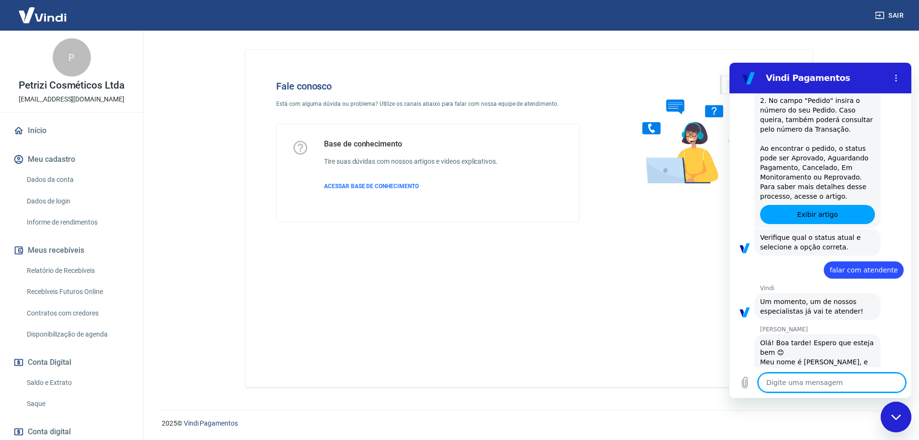
scroll to position [2350, 0]
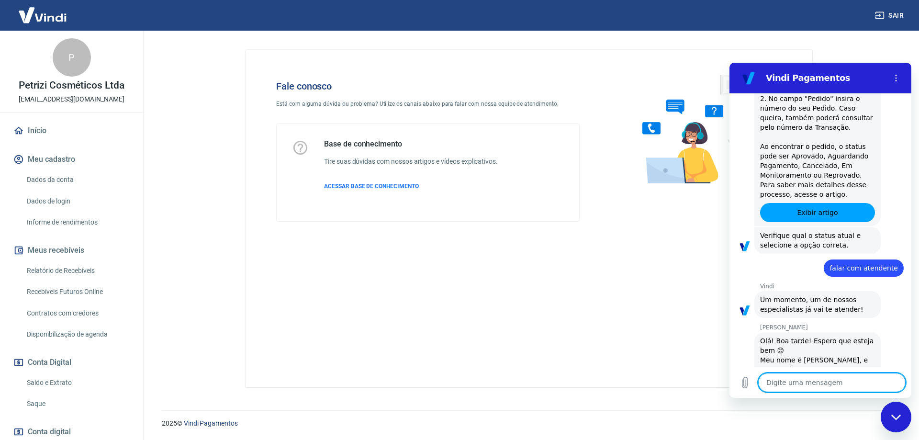
click at [744, 384] on icon "Carregar arquivo" at bounding box center [745, 382] width 5 height 11
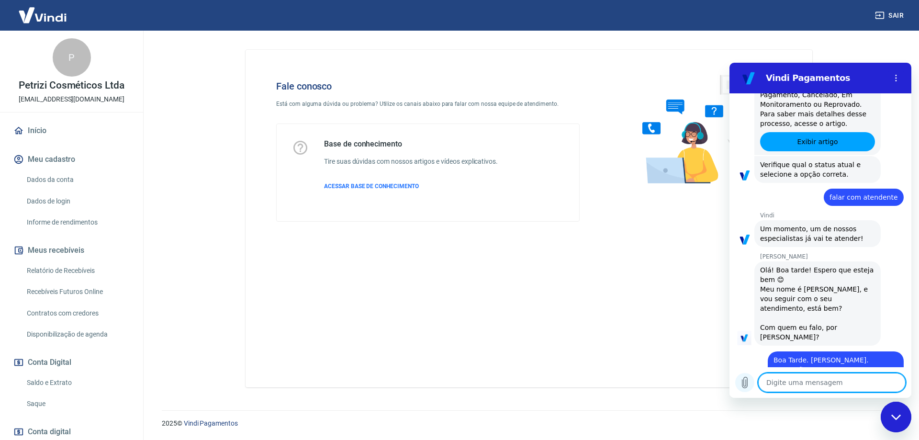
scroll to position [2423, 0]
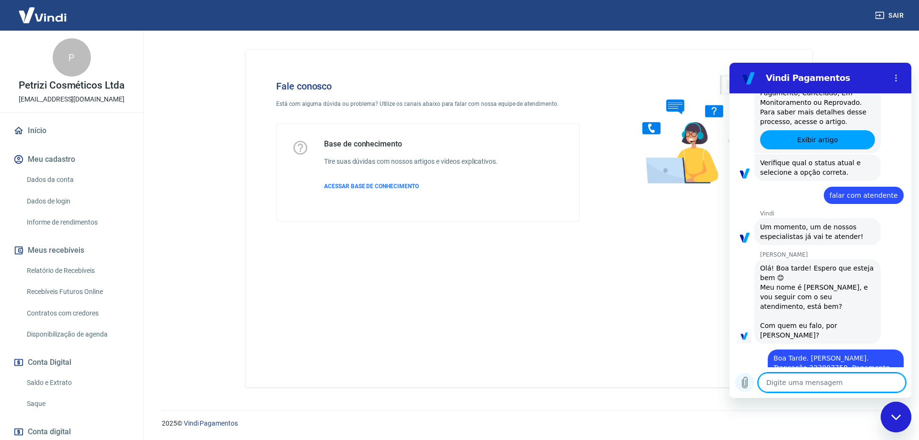
click at [745, 381] on icon "Carregar arquivo" at bounding box center [744, 382] width 11 height 11
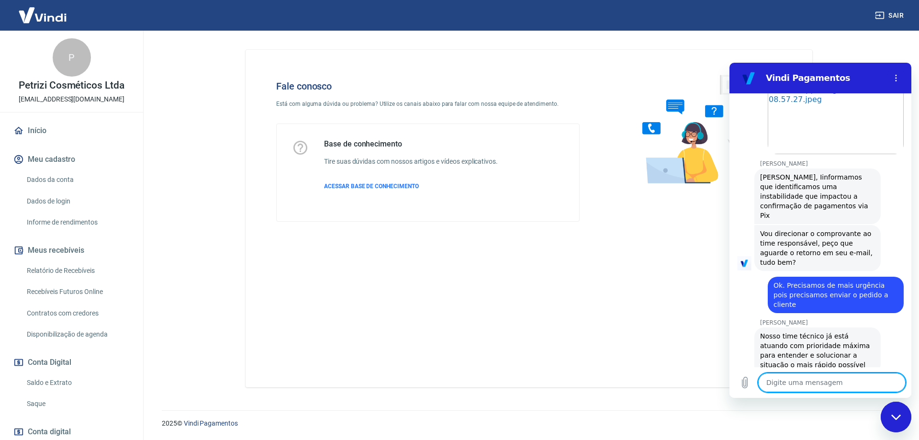
scroll to position [2851, 0]
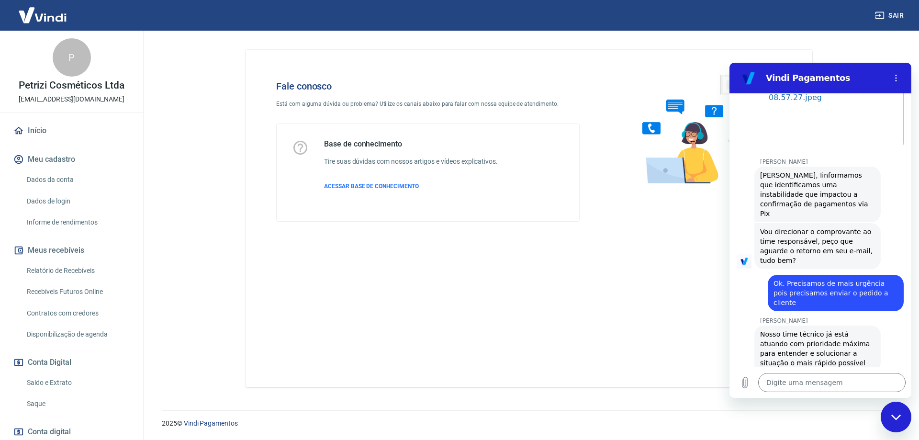
drag, startPoint x: 900, startPoint y: 417, endPoint x: 1117, endPoint y: 694, distance: 351.5
click at [900, 417] on icon "Fechar janela de mensagens" at bounding box center [896, 417] width 10 height 6
